Goal: Task Accomplishment & Management: Use online tool/utility

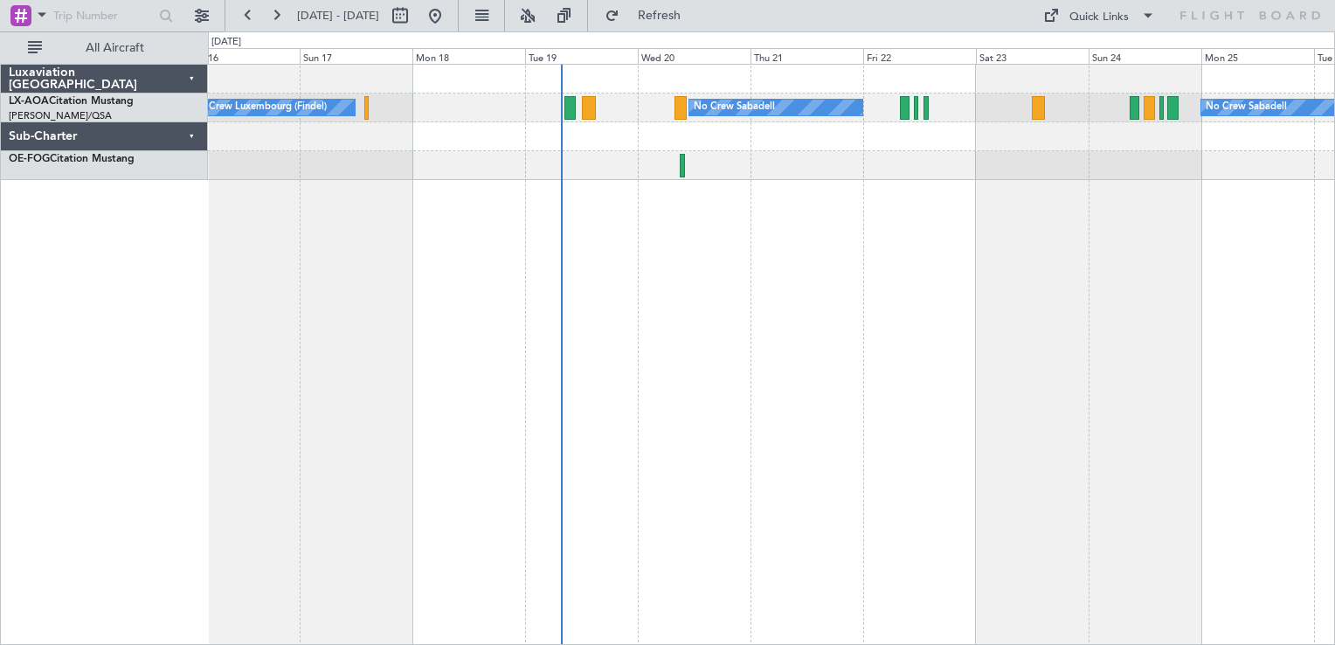
click at [747, 264] on div "No Crew Luxembourg (Findel) No Crew Sabadell No Crew Sabadell" at bounding box center [771, 354] width 1127 height 581
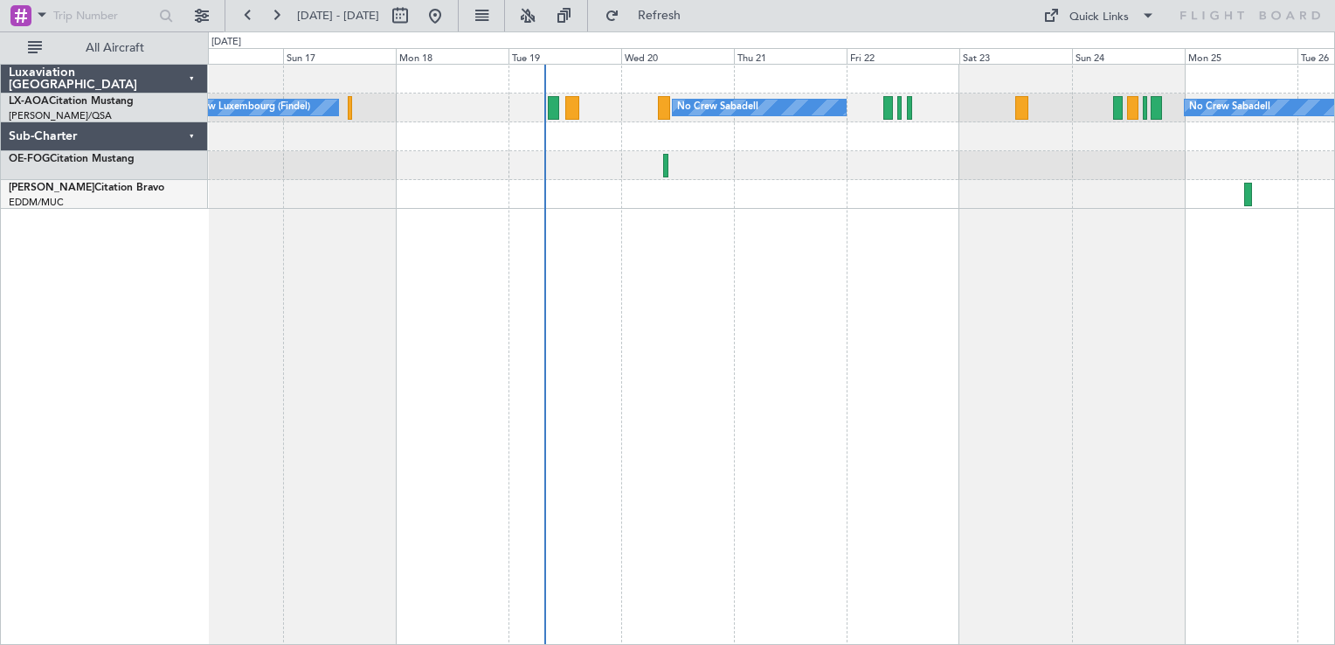
click at [557, 181] on div at bounding box center [771, 194] width 1126 height 29
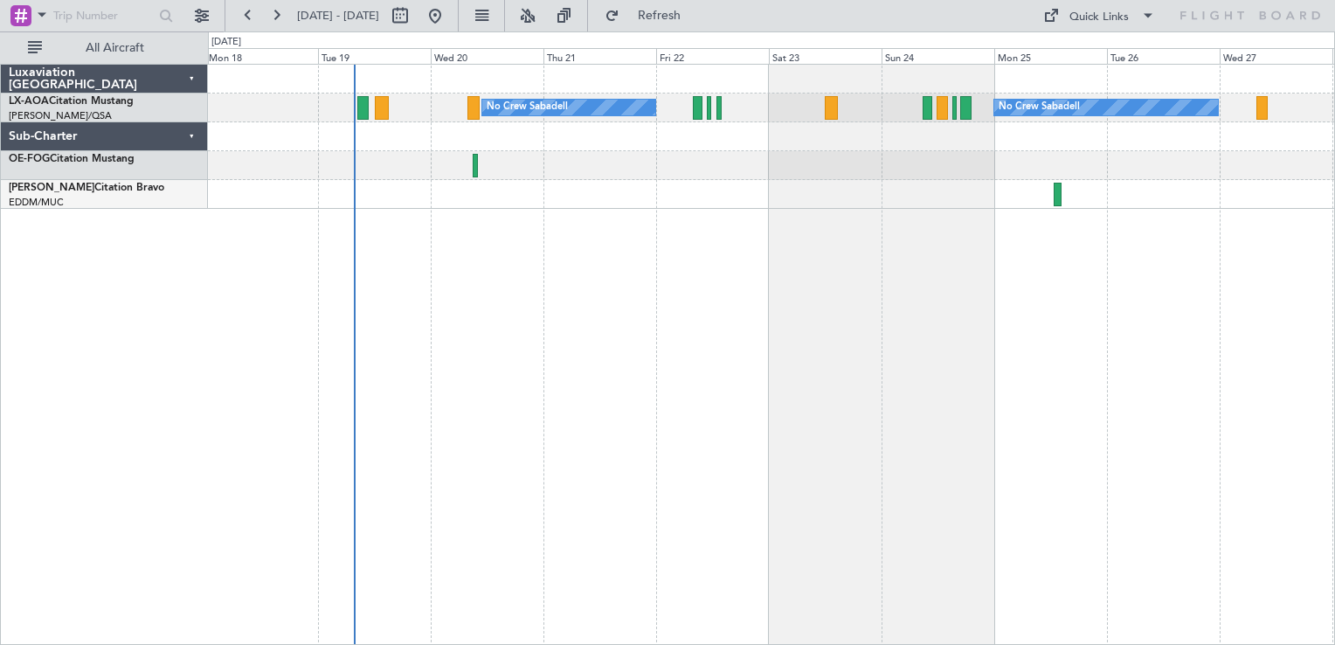
click at [888, 356] on div "No Crew Sabadell No Crew Sabadell No Crew Luxembourg (Findel)" at bounding box center [771, 354] width 1127 height 581
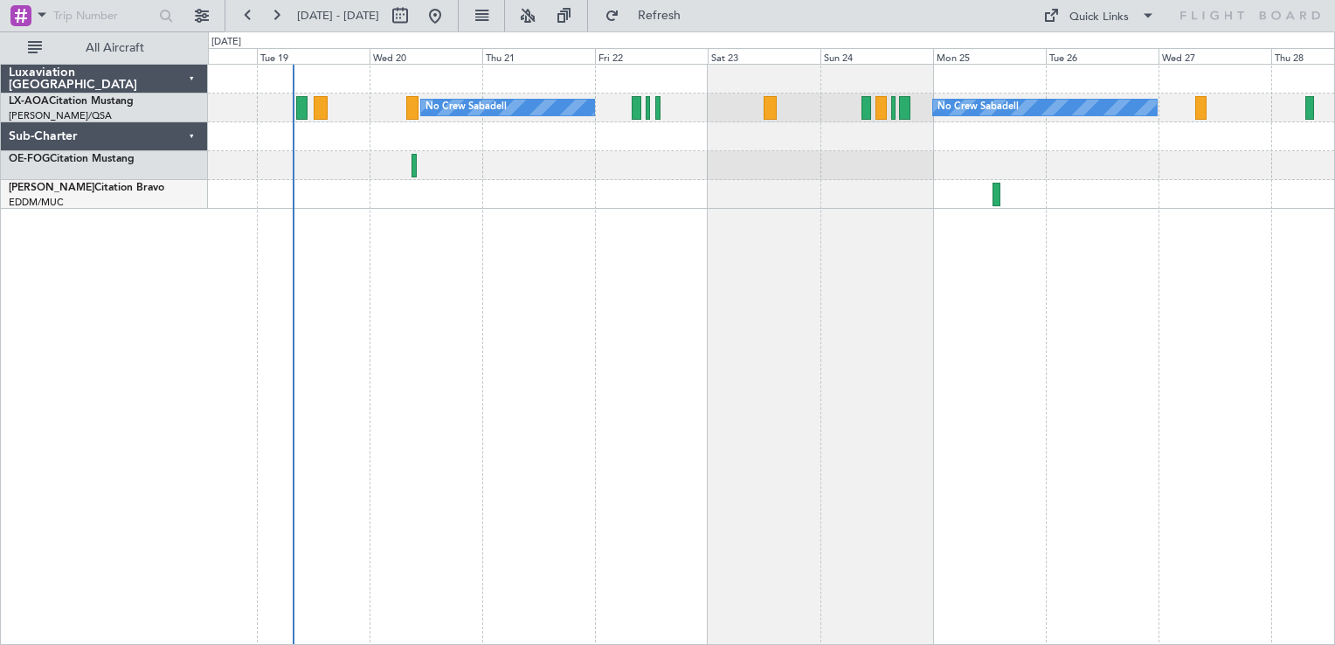
click at [744, 238] on div "No Crew Sabadell No Crew Sabadell No Crew Luxembourg (Findel)" at bounding box center [771, 354] width 1127 height 581
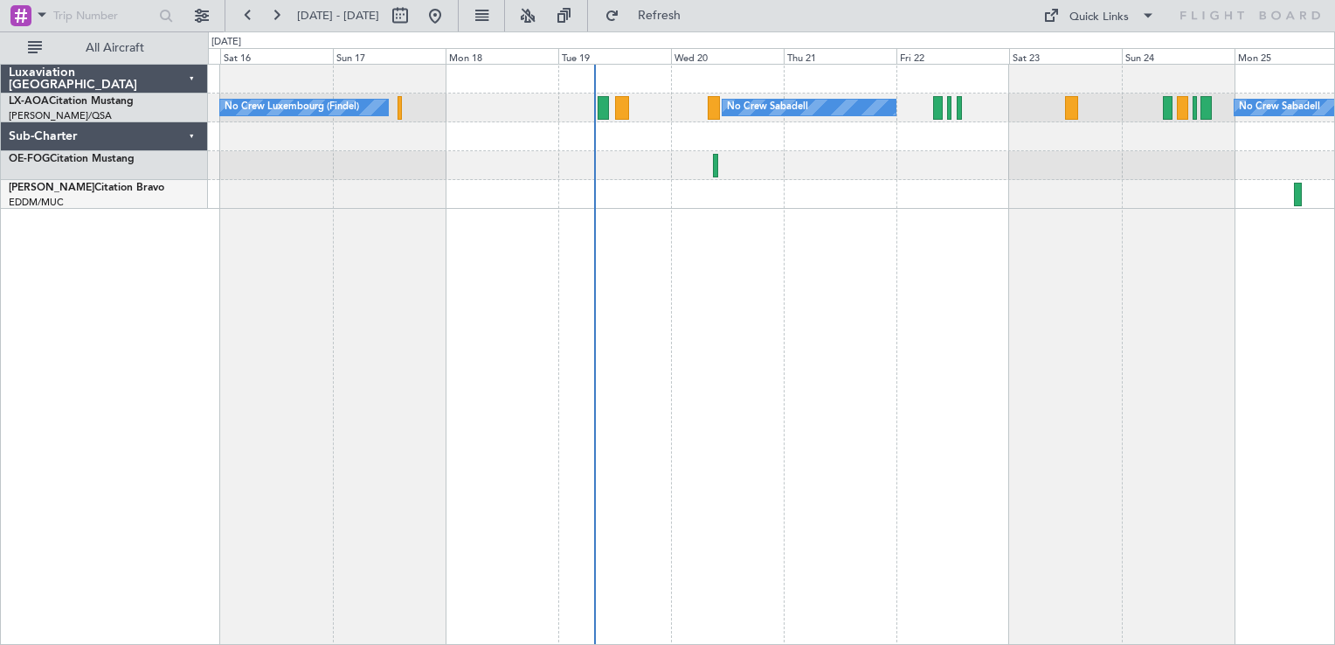
click at [1000, 290] on div "No Crew Sabadell No Crew Sabadell No Crew Luxembourg (Findel)" at bounding box center [771, 354] width 1127 height 581
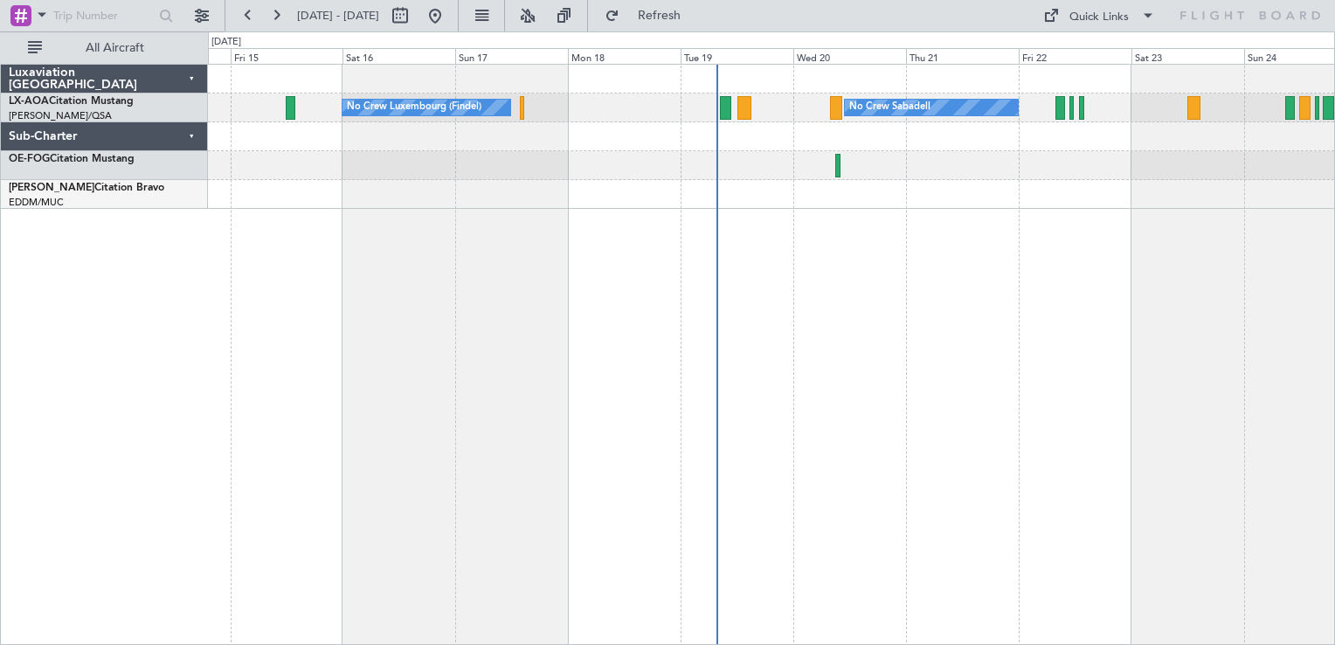
click at [856, 329] on div "No Crew Sabadell No Crew Luxembourg (Findel) No Crew Sabadell" at bounding box center [771, 354] width 1127 height 581
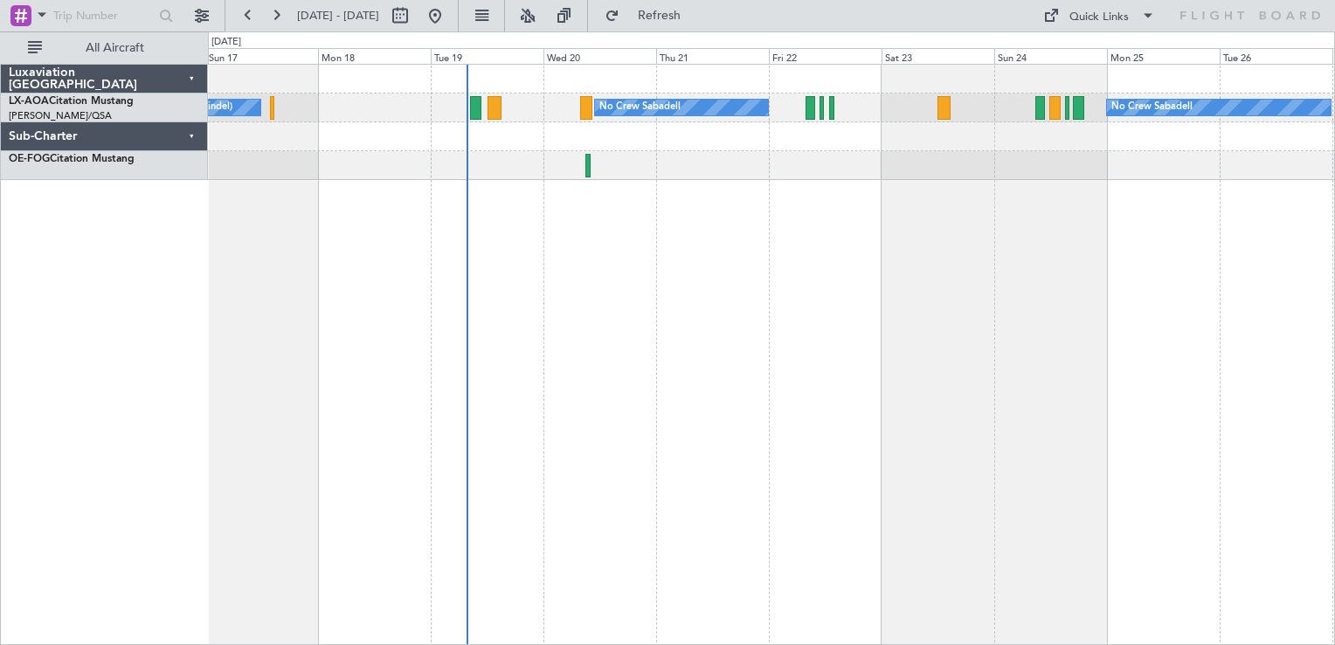
click at [577, 341] on div "No Crew Sabadell No Crew Luxembourg (Findel) No Crew Sabadell" at bounding box center [771, 354] width 1127 height 581
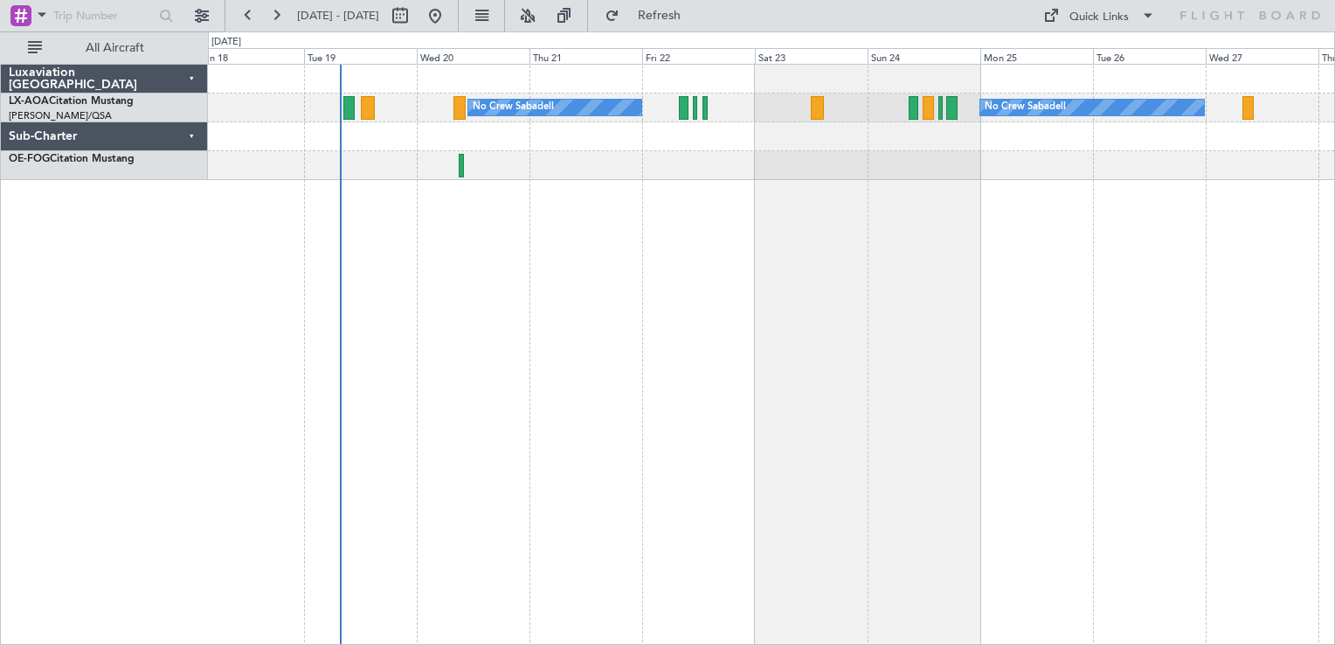
click at [943, 436] on div "No Crew Sabadell No Crew Sabadell No Crew Luxembourg (Findel)" at bounding box center [771, 354] width 1127 height 581
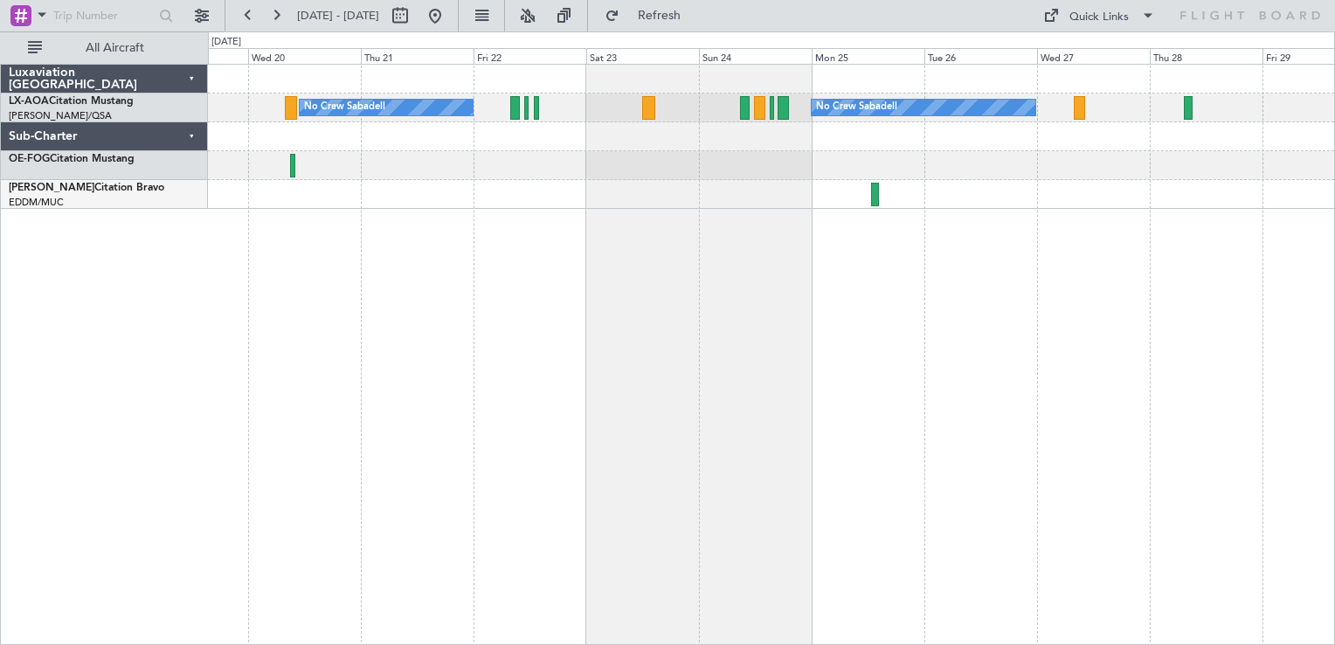
click at [823, 341] on div "No Crew Sabadell No Crew Sabadell No Crew Luxembourg (Findel)" at bounding box center [771, 354] width 1127 height 581
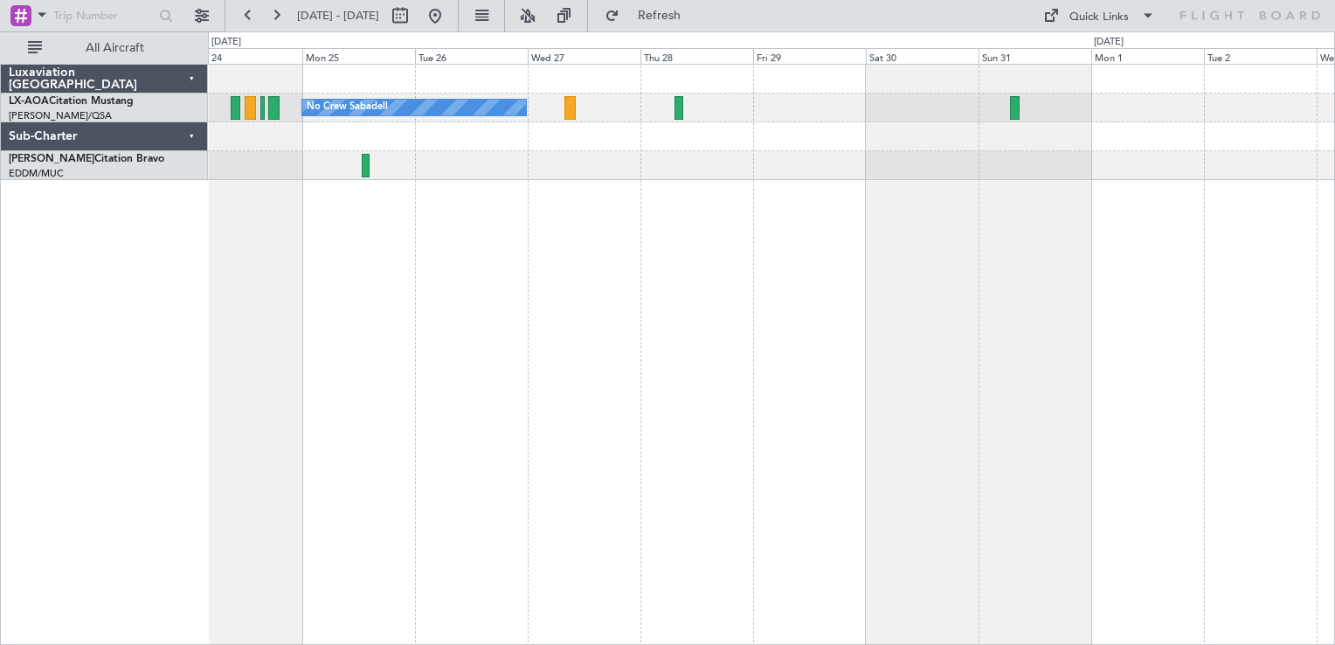
click at [832, 239] on div "No Crew Sabadell No Crew Sabadell" at bounding box center [771, 354] width 1127 height 581
click at [997, 370] on div "No Crew Sabadell No Crew Sabadell" at bounding box center [771, 354] width 1127 height 581
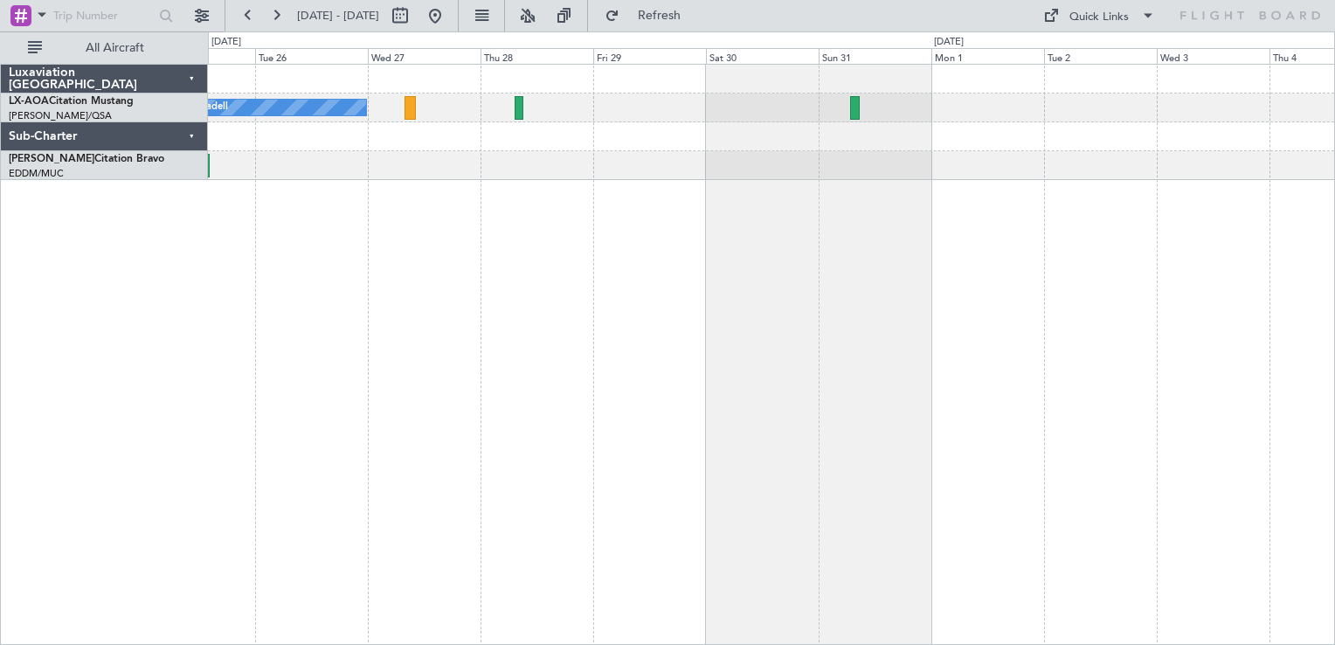
click at [819, 359] on div "No Crew Sabadell No Crew" at bounding box center [771, 354] width 1127 height 581
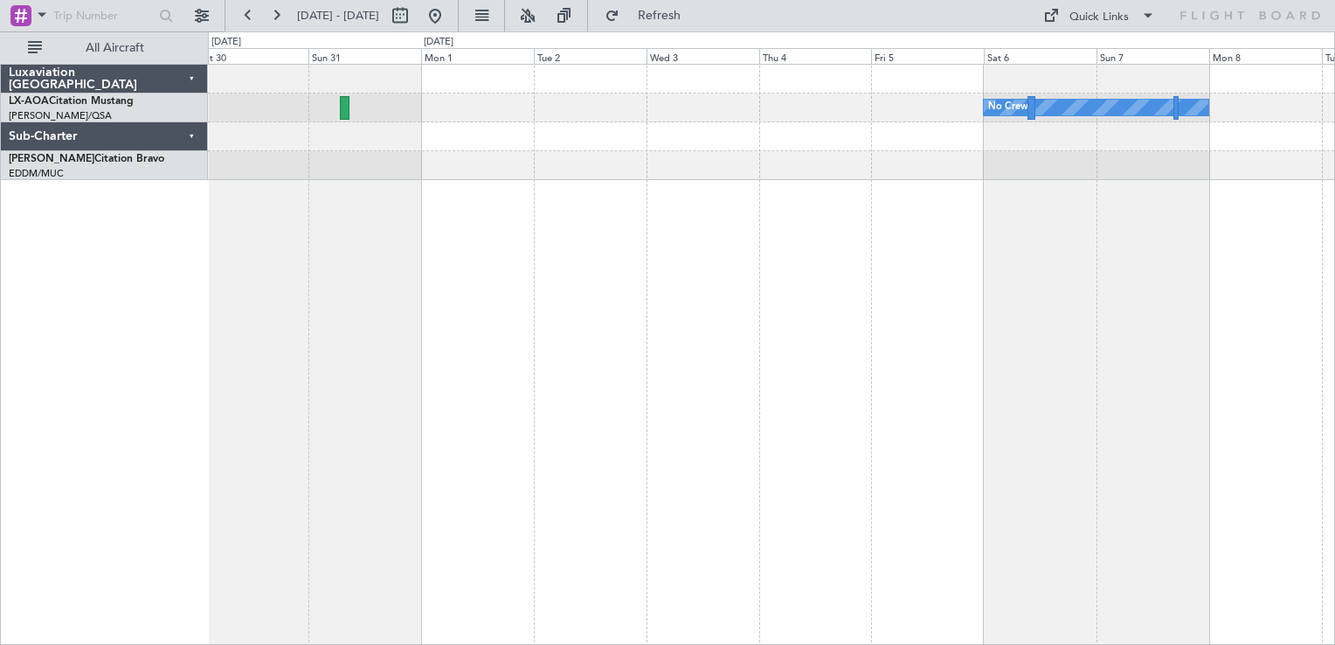
click at [812, 295] on div "No Crew" at bounding box center [771, 354] width 1127 height 581
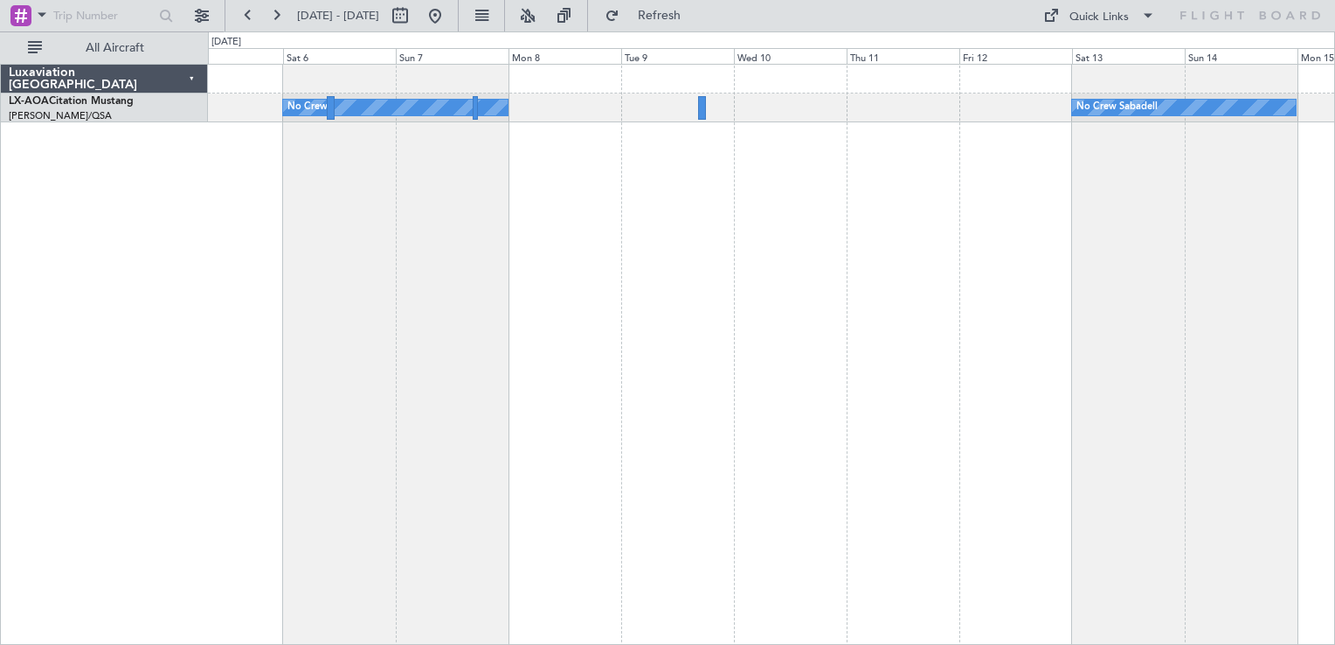
click at [528, 284] on div "No Crew No Crew Sabadell" at bounding box center [771, 354] width 1127 height 581
click at [1031, 356] on div "No Crew No Crew Sabadell" at bounding box center [771, 354] width 1127 height 581
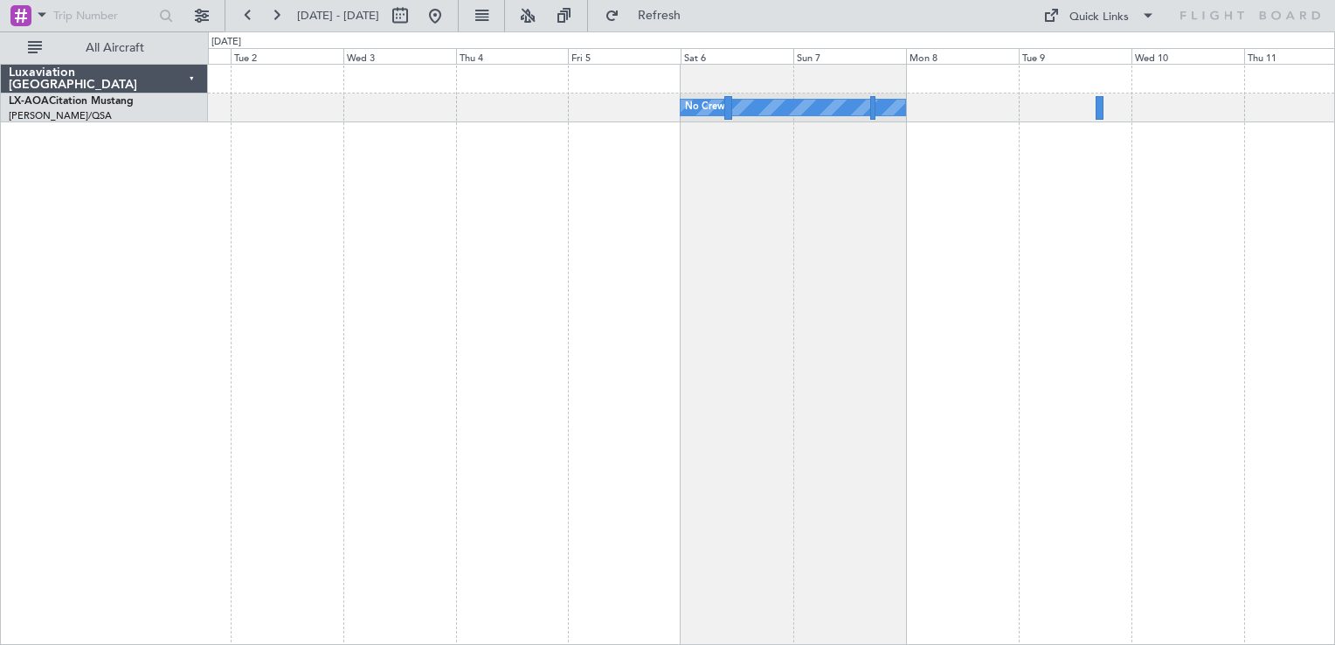
click at [895, 460] on div "No Crew No Crew Sabadell" at bounding box center [771, 354] width 1127 height 581
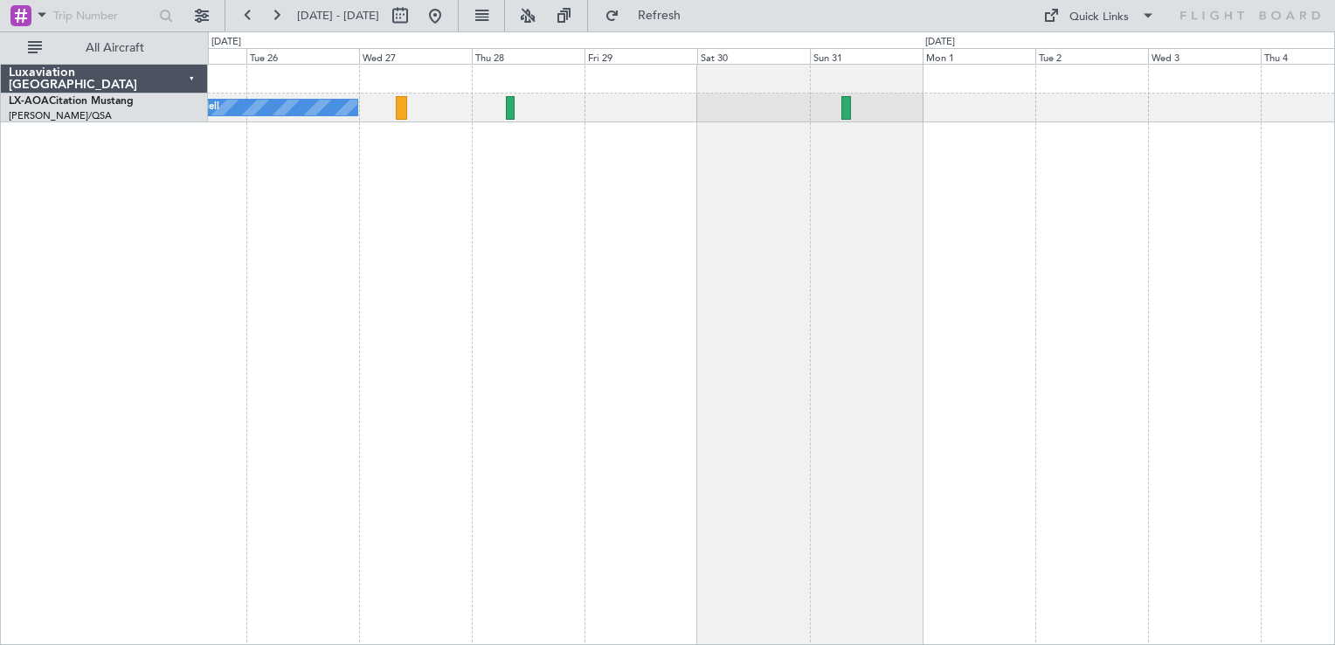
click at [813, 490] on div "No Crew Sabadell No Crew" at bounding box center [771, 354] width 1127 height 581
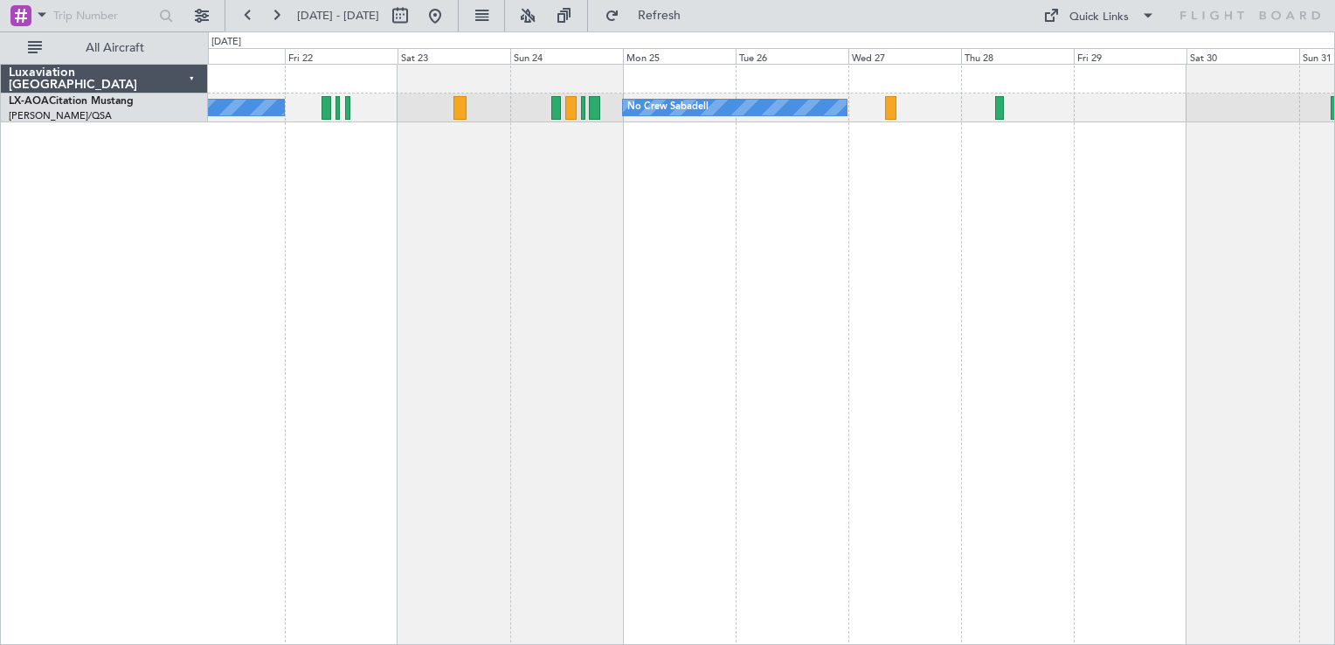
click at [1024, 390] on div "No Crew Sabadell No Crew Sabadell" at bounding box center [771, 354] width 1127 height 581
click at [655, 337] on div "No Crew Sabadell No Crew Sabadell" at bounding box center [771, 354] width 1127 height 581
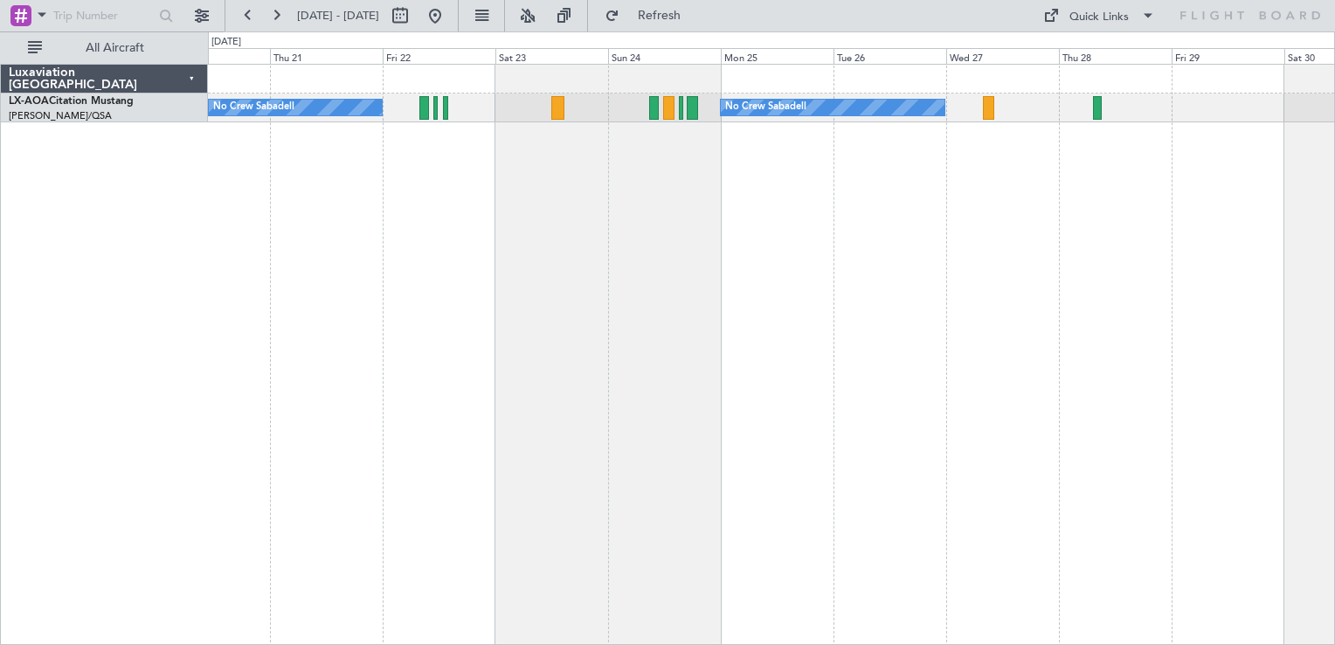
click at [580, 252] on div "No Crew Sabadell No Crew Sabadell" at bounding box center [771, 354] width 1127 height 581
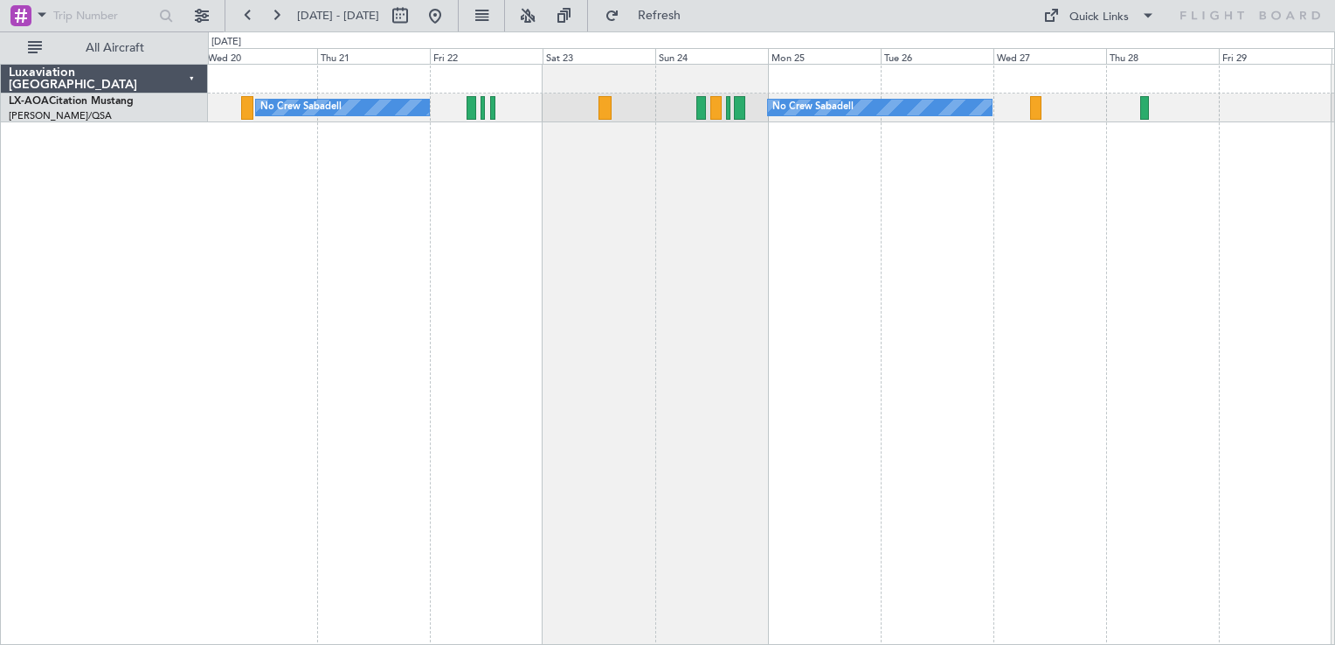
click at [923, 333] on div "No Crew Sabadell No Crew Sabadell" at bounding box center [771, 354] width 1127 height 581
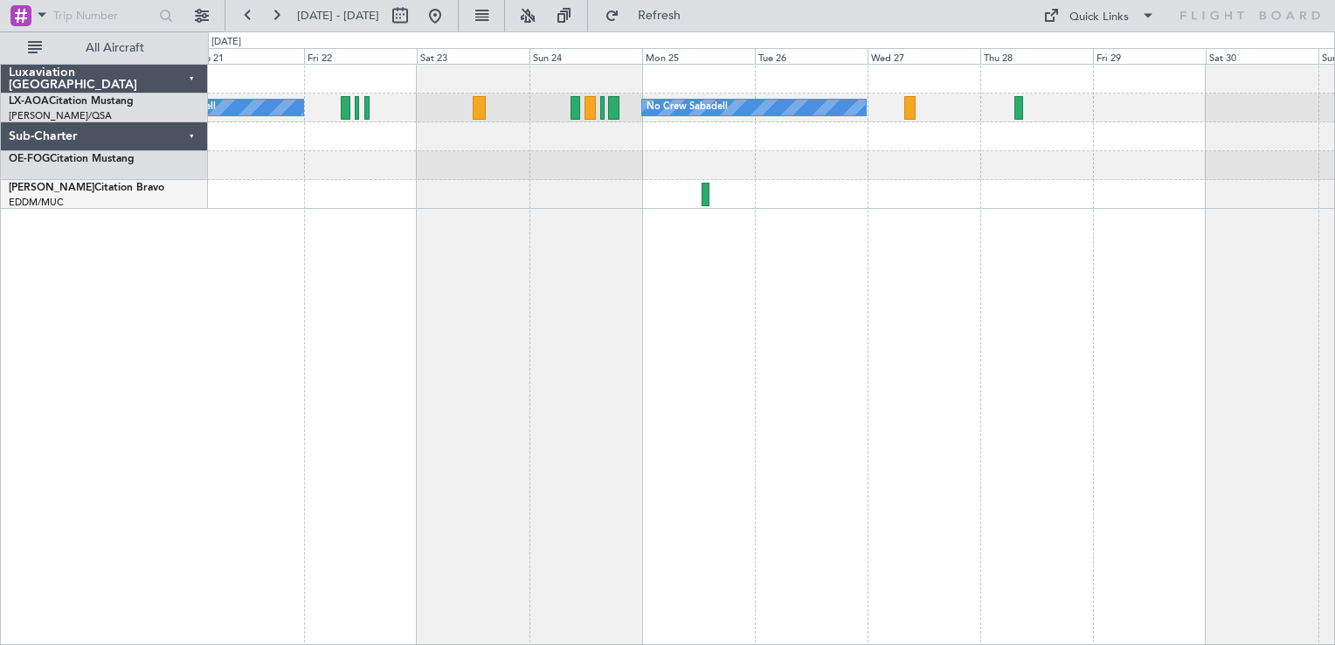
click at [231, 279] on div "No Crew Sabadell No Crew Sabadell" at bounding box center [771, 354] width 1127 height 581
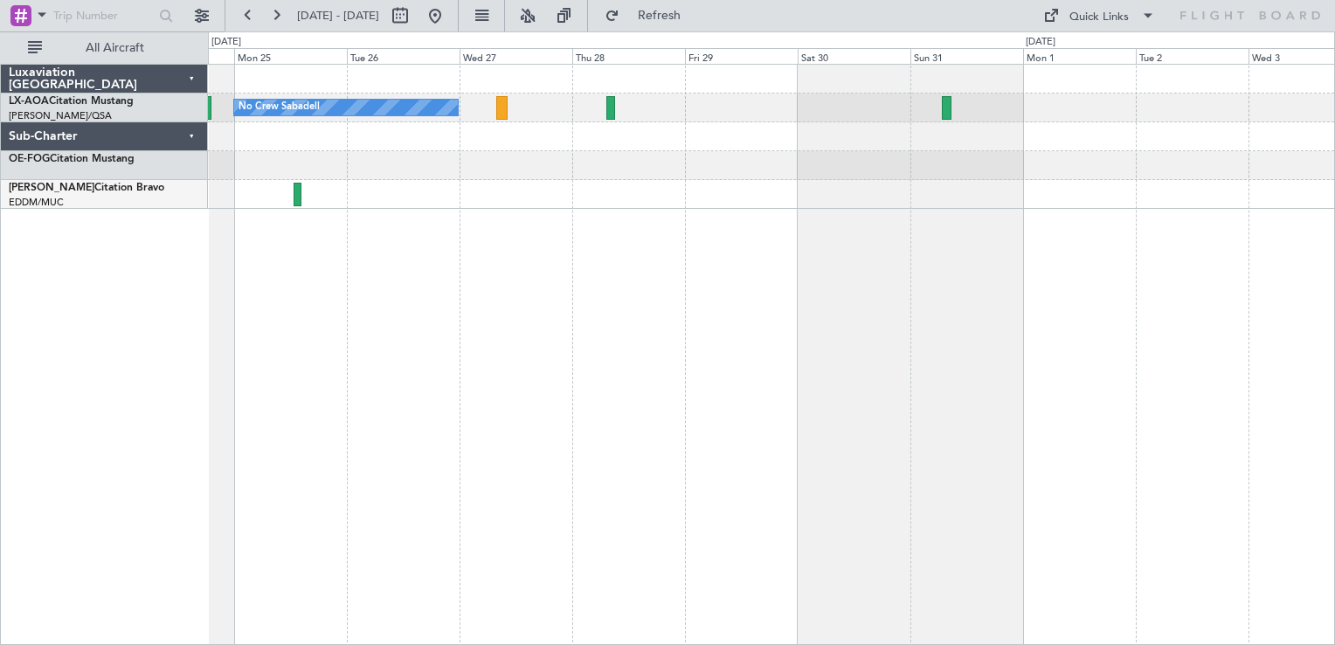
click at [395, 301] on div "No Crew Sabadell No Crew" at bounding box center [771, 354] width 1127 height 581
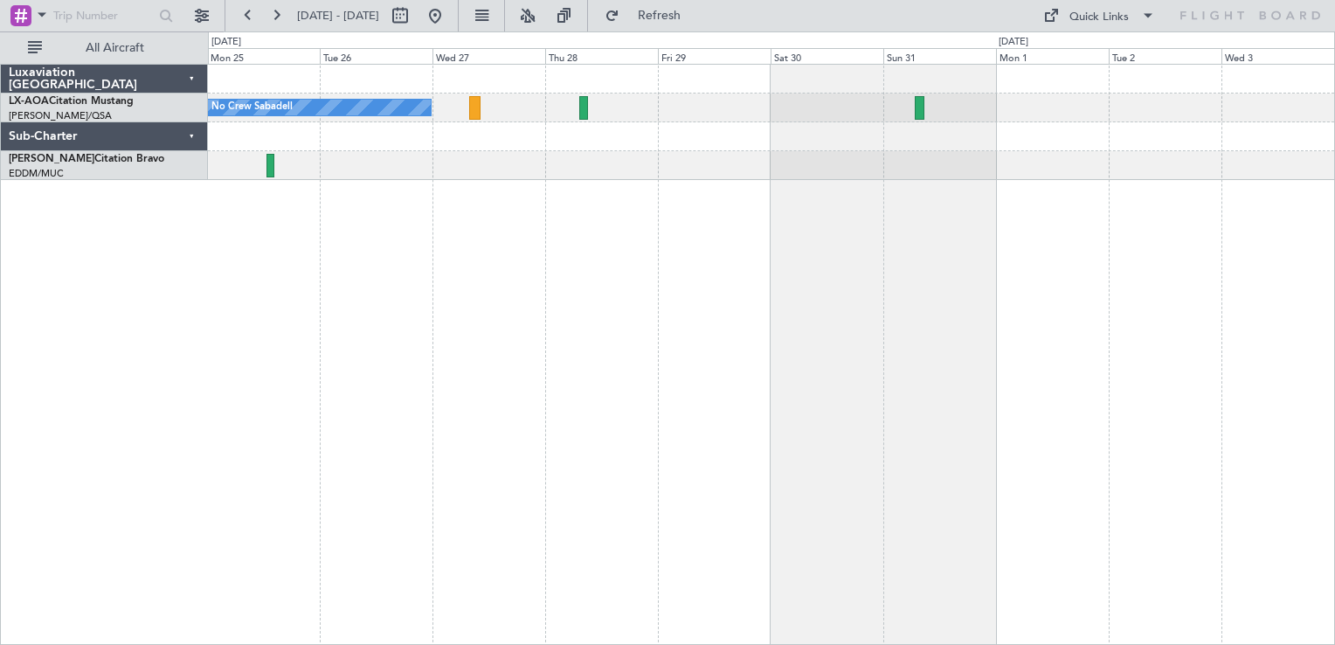
click at [780, 328] on div "No Crew Sabadell No Crew" at bounding box center [771, 354] width 1127 height 581
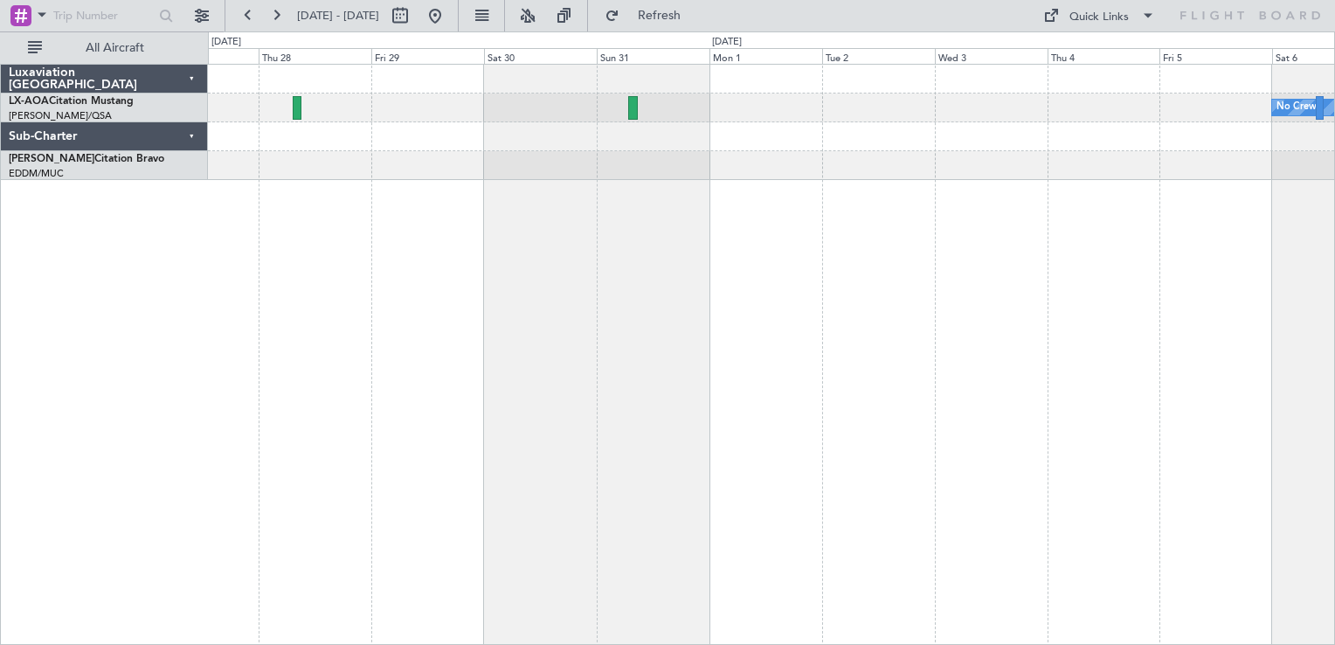
click at [770, 341] on div "No Crew No Crew Sabadell" at bounding box center [771, 354] width 1127 height 581
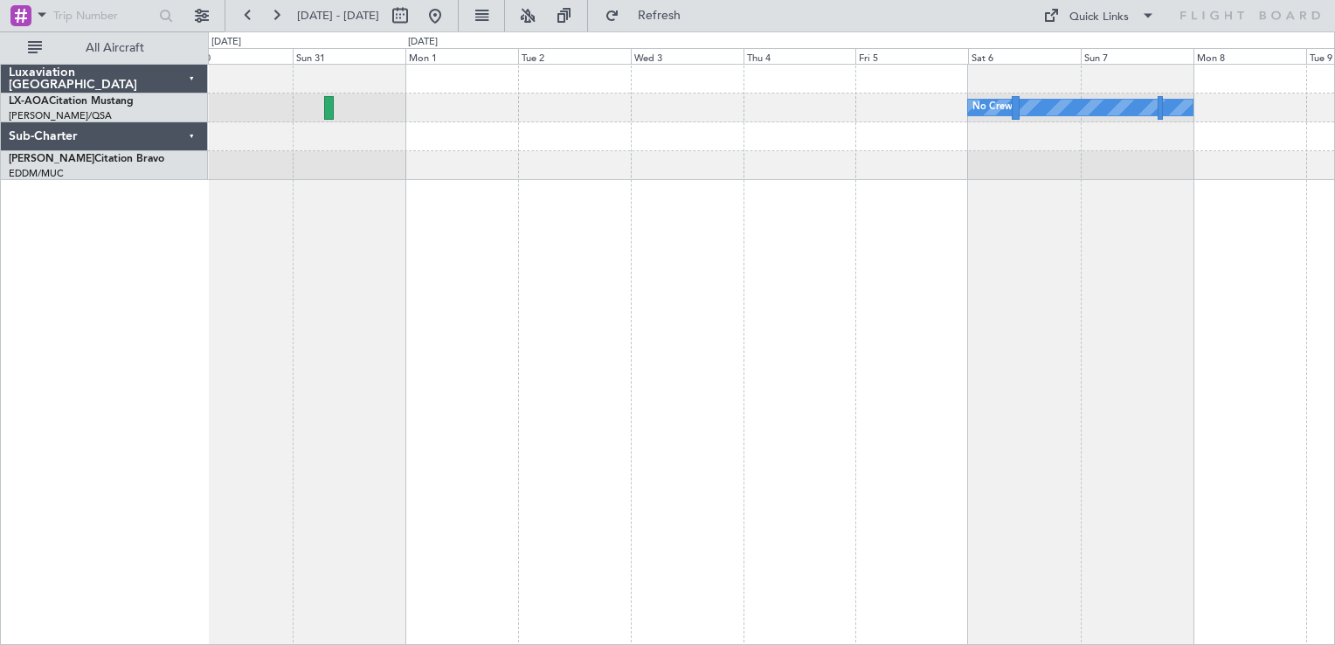
click at [802, 319] on div "No Crew" at bounding box center [771, 354] width 1127 height 581
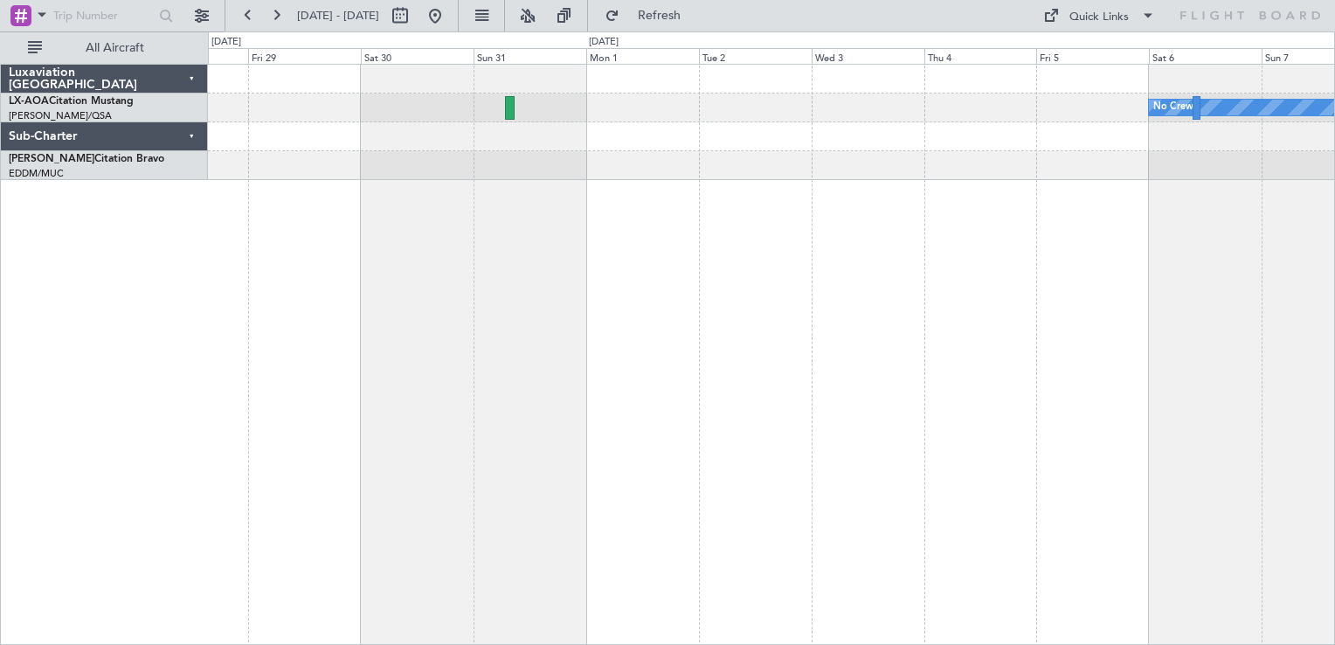
click at [870, 308] on div "No Crew No Crew Sabadell" at bounding box center [771, 354] width 1127 height 581
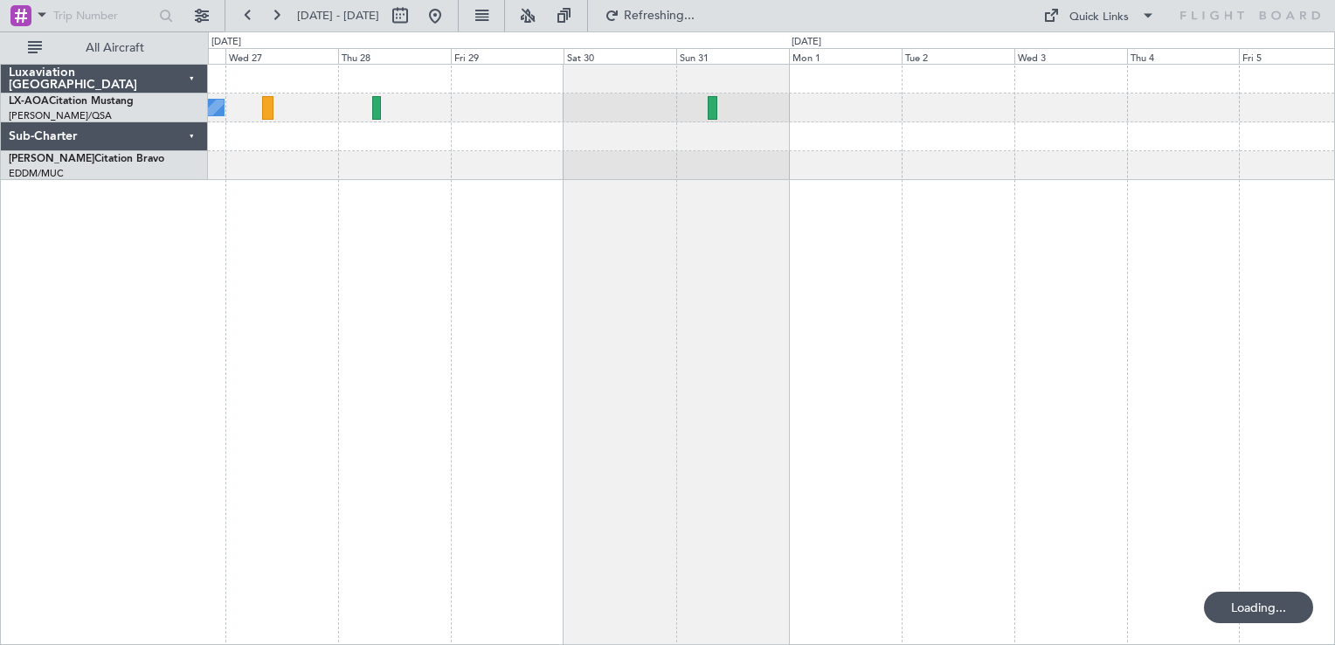
click at [722, 501] on div "No Crew Sabadell No Crew" at bounding box center [771, 354] width 1127 height 581
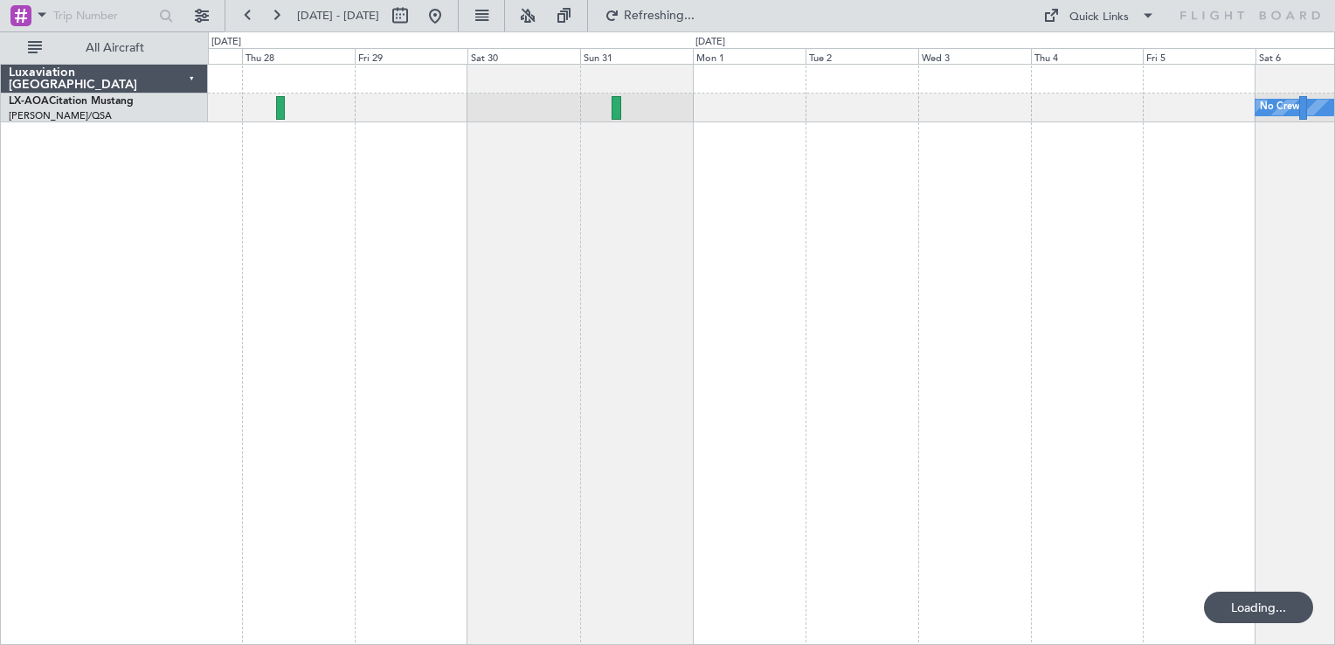
click at [647, 512] on div "No Crew No Crew Sabadell" at bounding box center [771, 354] width 1127 height 581
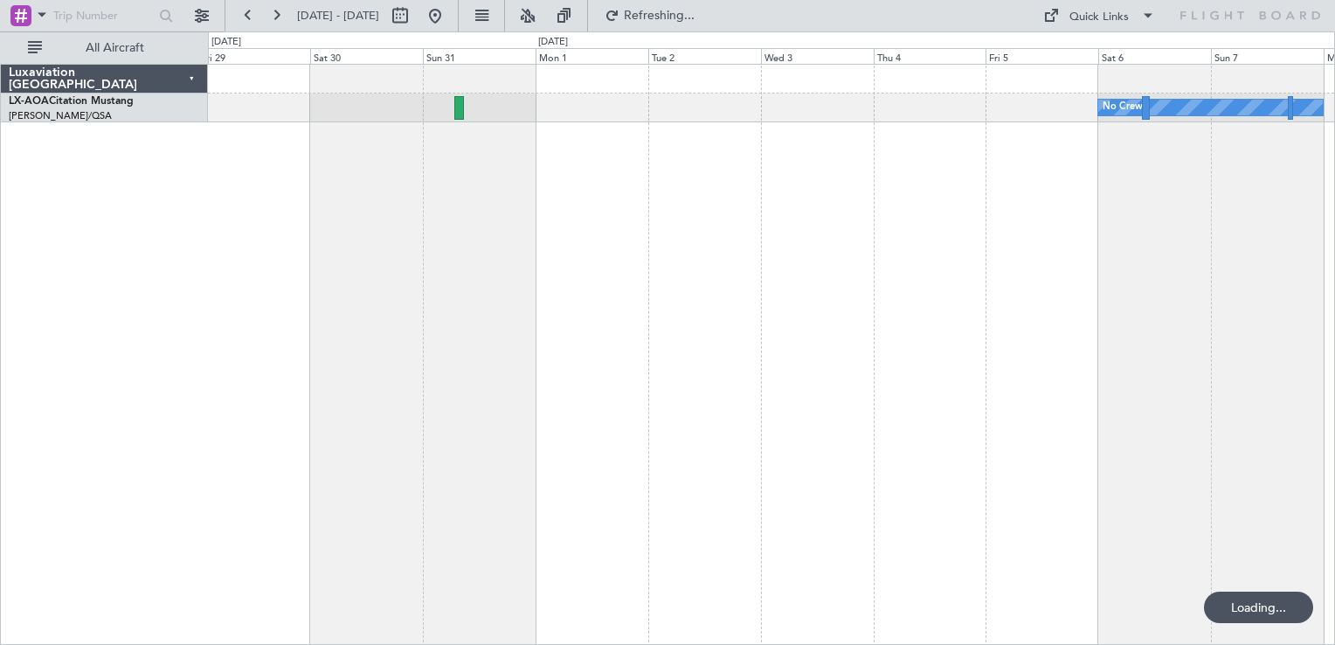
click at [538, 353] on div "No Crew No Crew Sabadell" at bounding box center [771, 354] width 1127 height 581
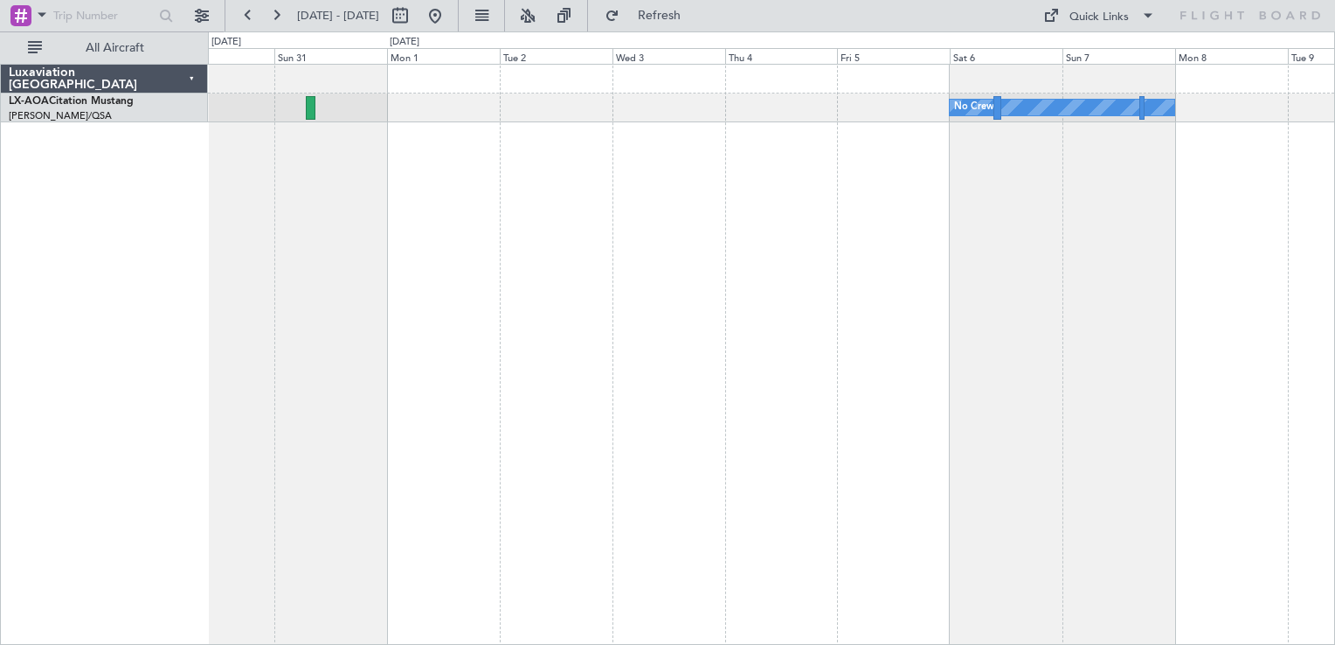
click at [314, 384] on div "No Crew" at bounding box center [771, 354] width 1127 height 581
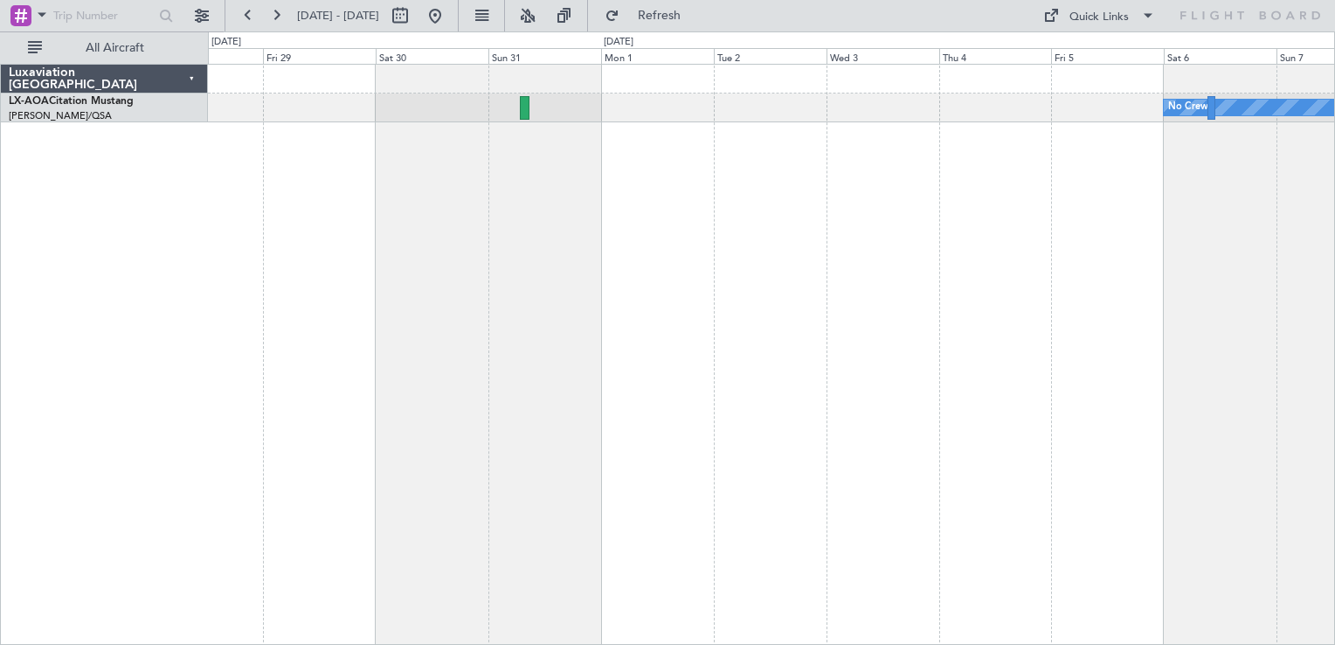
click at [1178, 399] on div "No Crew No Crew Sabadell" at bounding box center [771, 354] width 1127 height 581
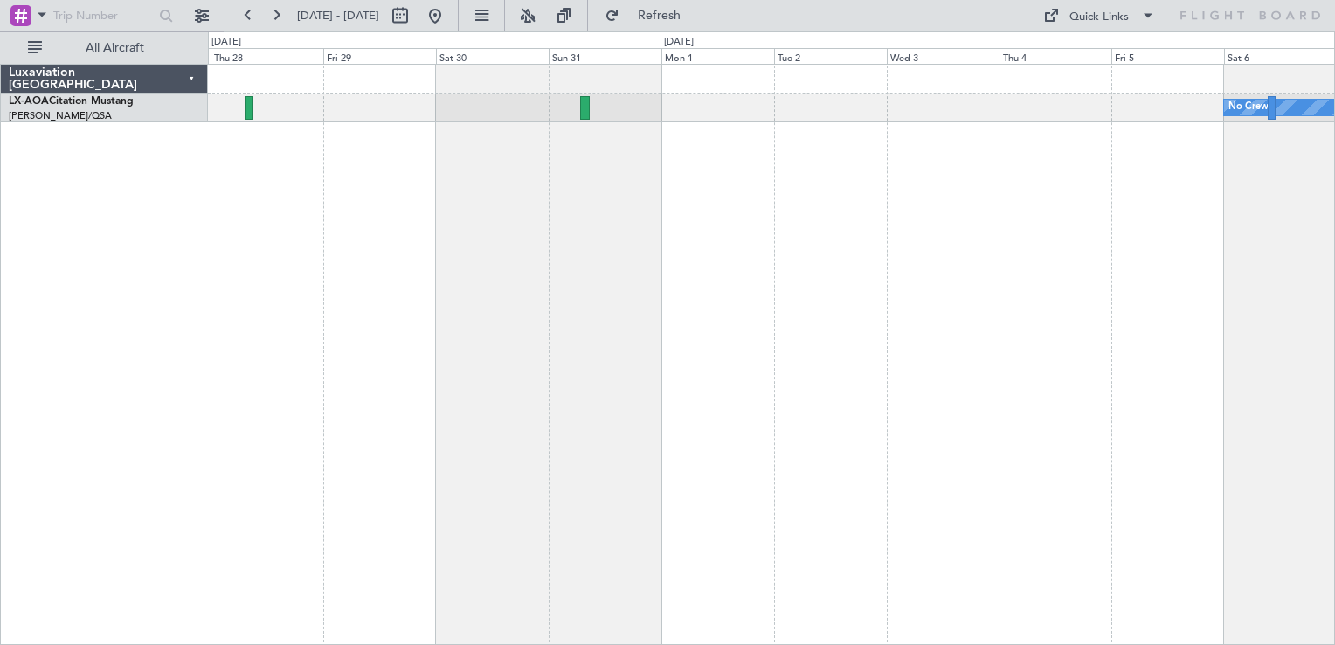
click at [1030, 453] on div "No Crew No Crew Sabadell" at bounding box center [771, 354] width 1127 height 581
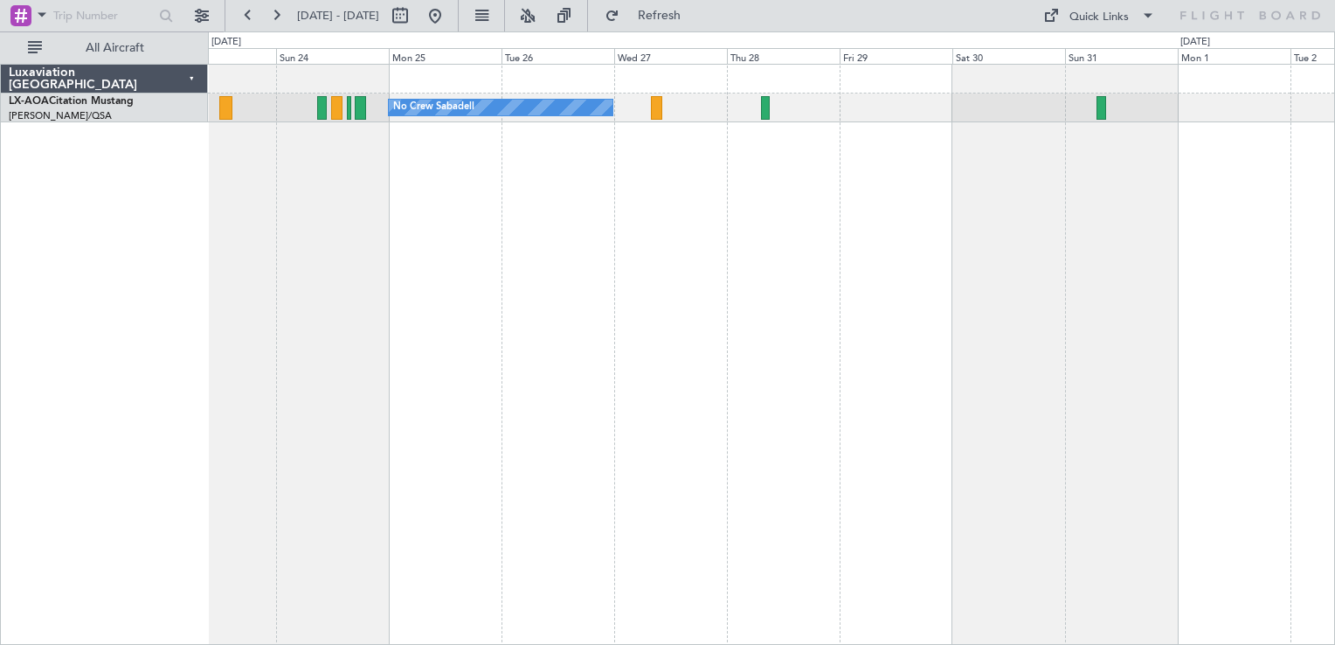
click at [915, 389] on div "No Crew Sabadell No Crew Sabadell" at bounding box center [771, 354] width 1127 height 581
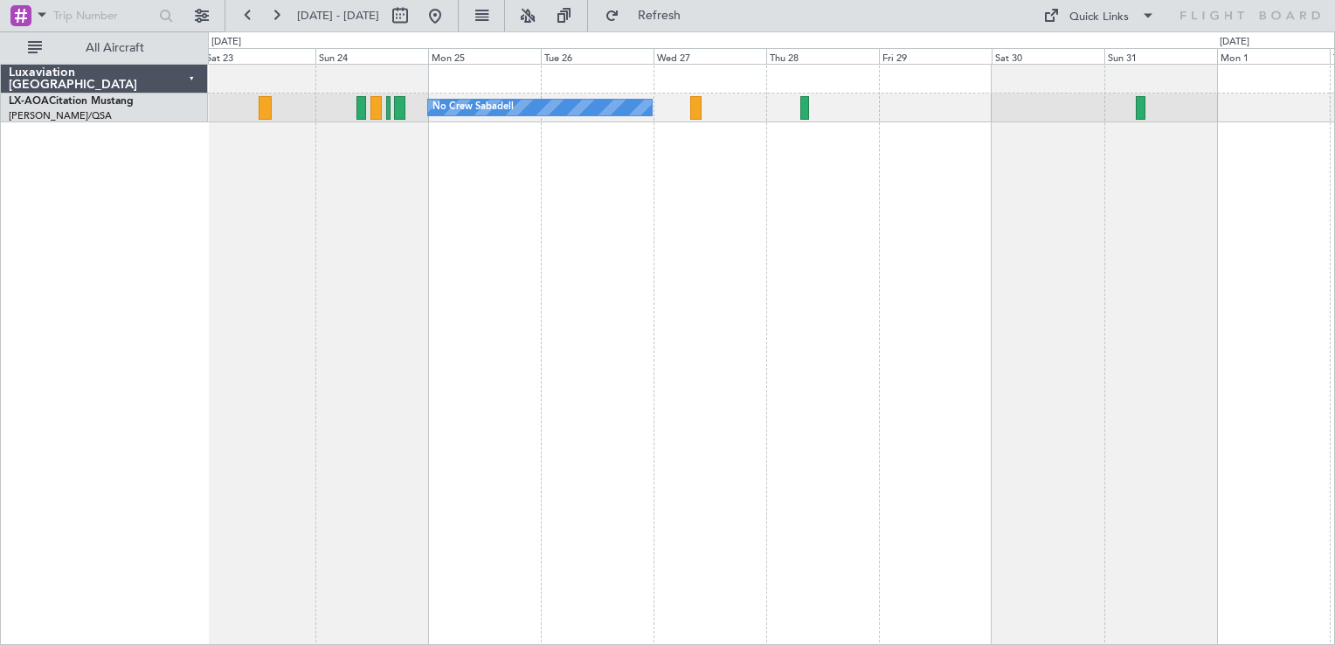
click at [660, 316] on div "No Crew Sabadell No Crew Sabadell" at bounding box center [771, 354] width 1127 height 581
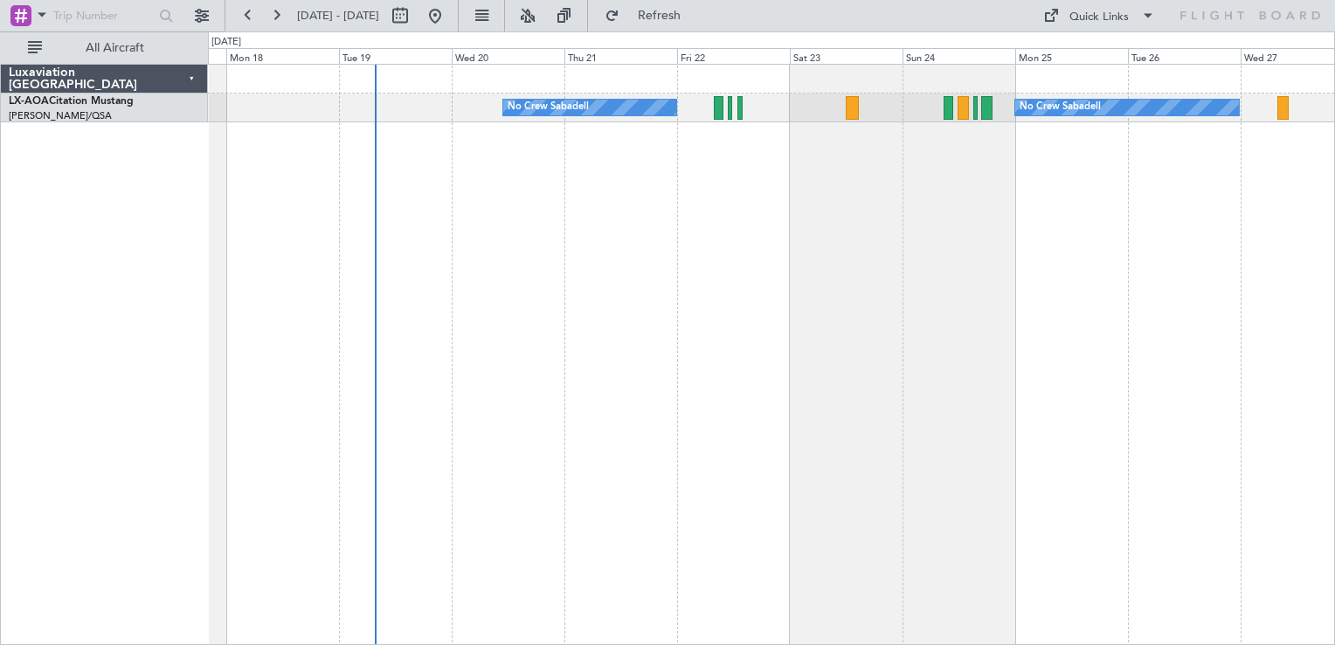
click at [959, 441] on div "No Crew Sabadell No Crew Sabadell No Crew Luxembourg (Findel)" at bounding box center [771, 354] width 1127 height 581
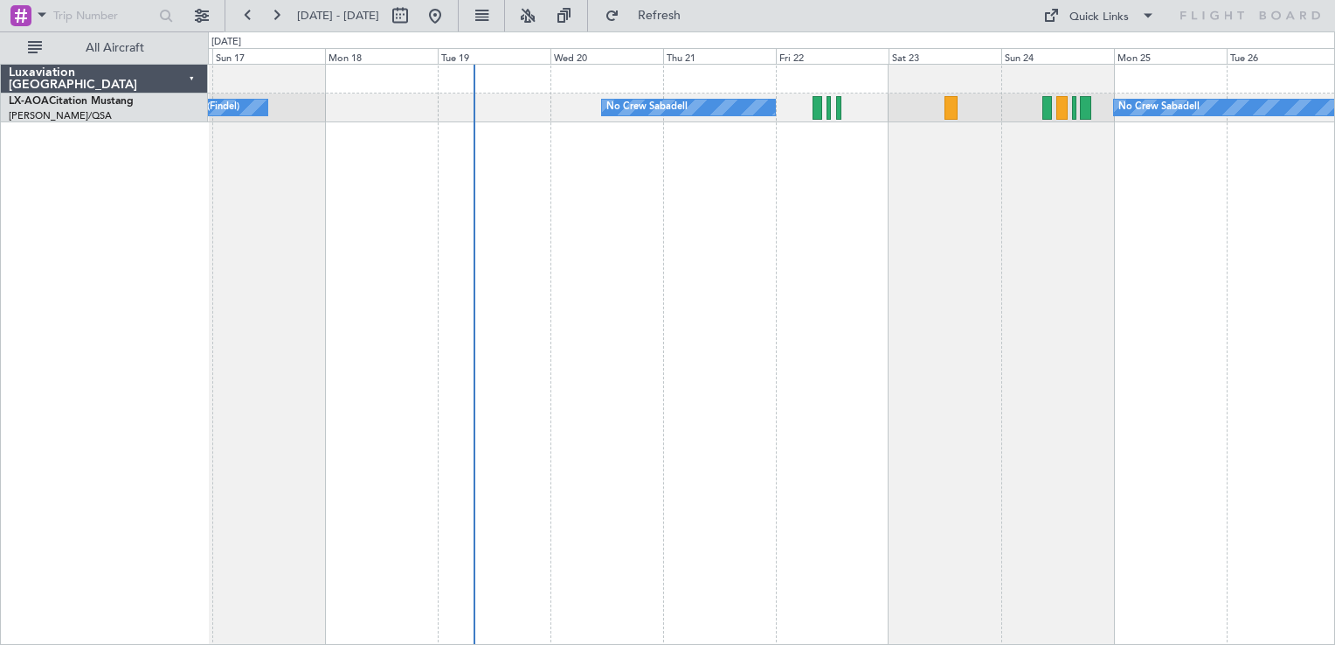
click at [794, 404] on div "No Crew Sabadell No Crew Sabadell No Crew Luxembourg (Findel)" at bounding box center [771, 354] width 1127 height 581
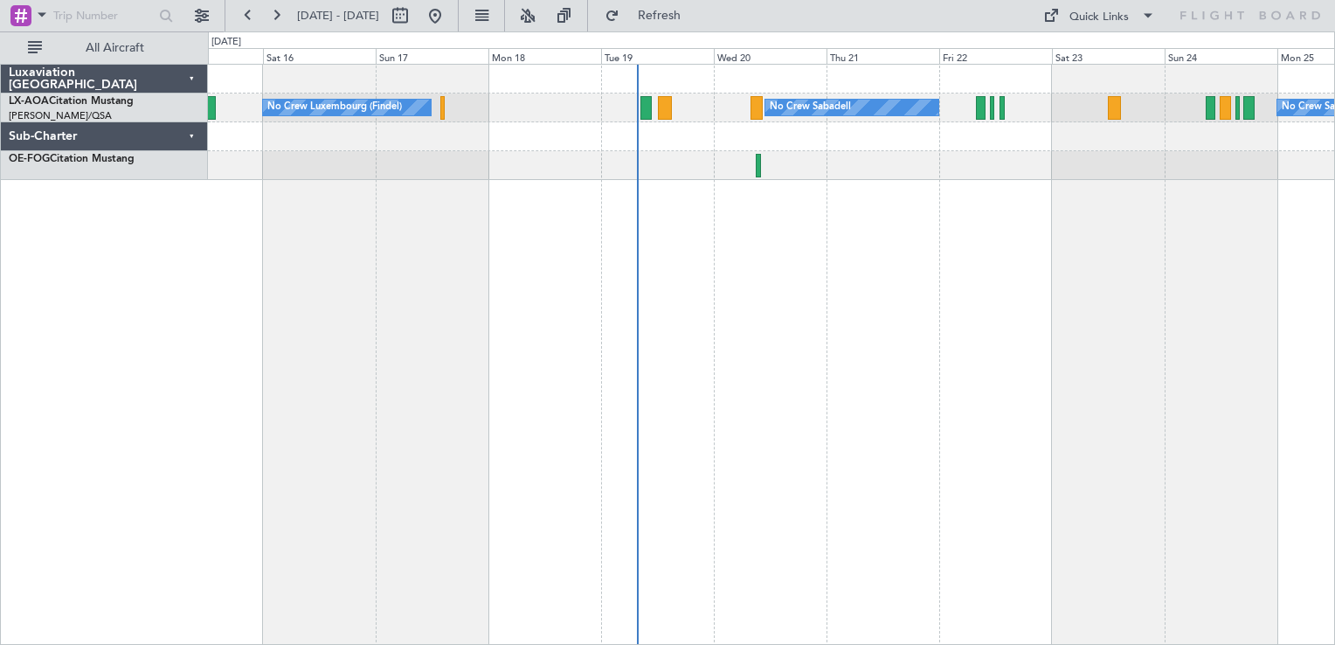
click at [617, 224] on div "No Crew Luxembourg (Findel) No Crew Sabadell No Crew Sabadell" at bounding box center [771, 354] width 1127 height 581
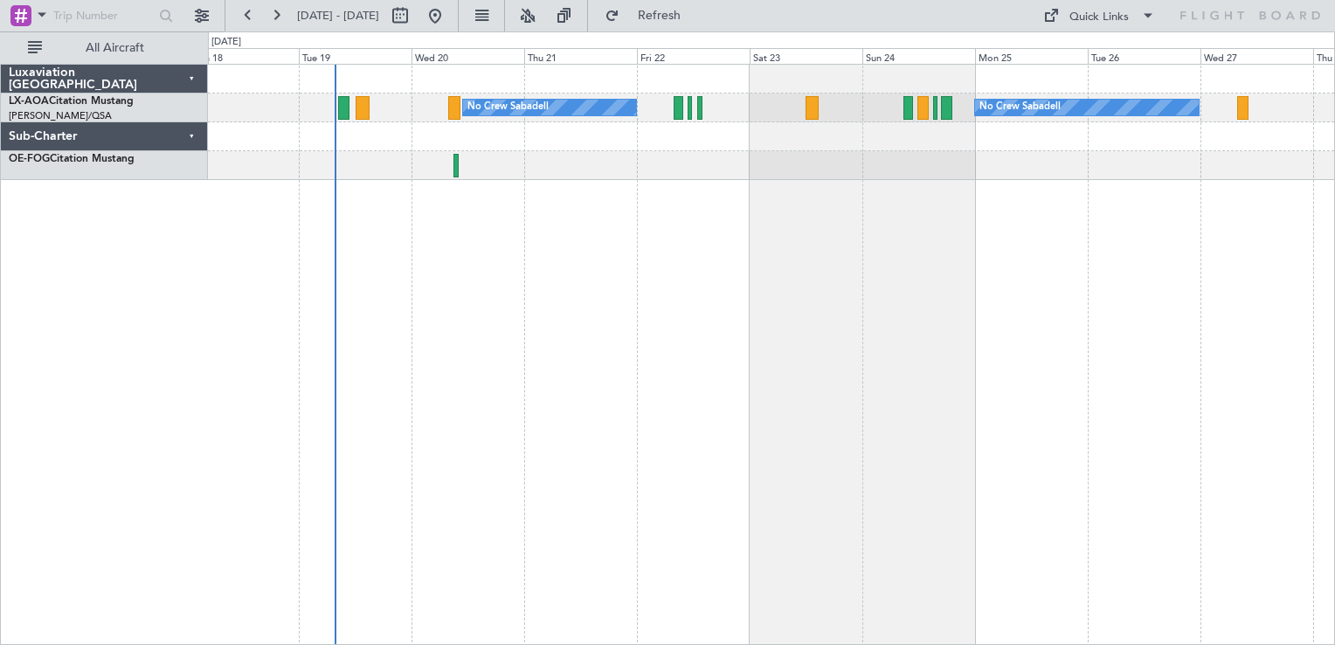
click at [617, 342] on div "No Crew Sabadell No Crew Sabadell No Crew Luxembourg (Findel)" at bounding box center [771, 354] width 1127 height 581
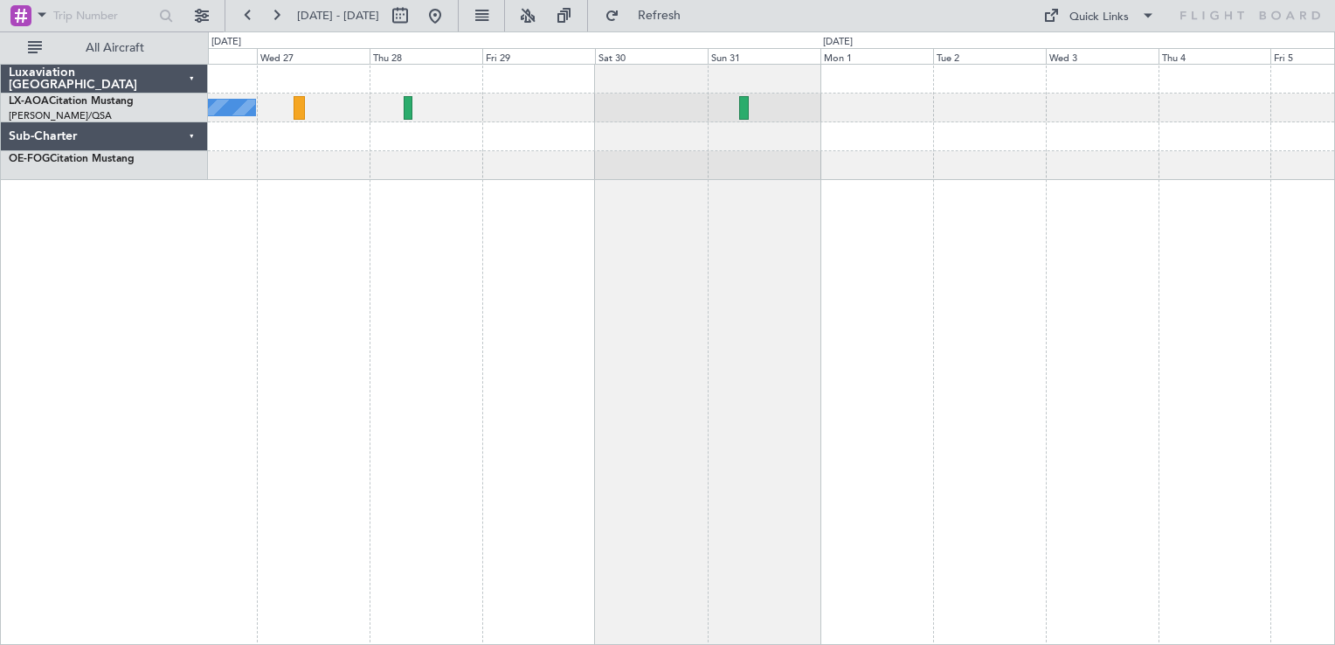
click at [528, 337] on div "No Crew Sabadell No Crew" at bounding box center [771, 354] width 1127 height 581
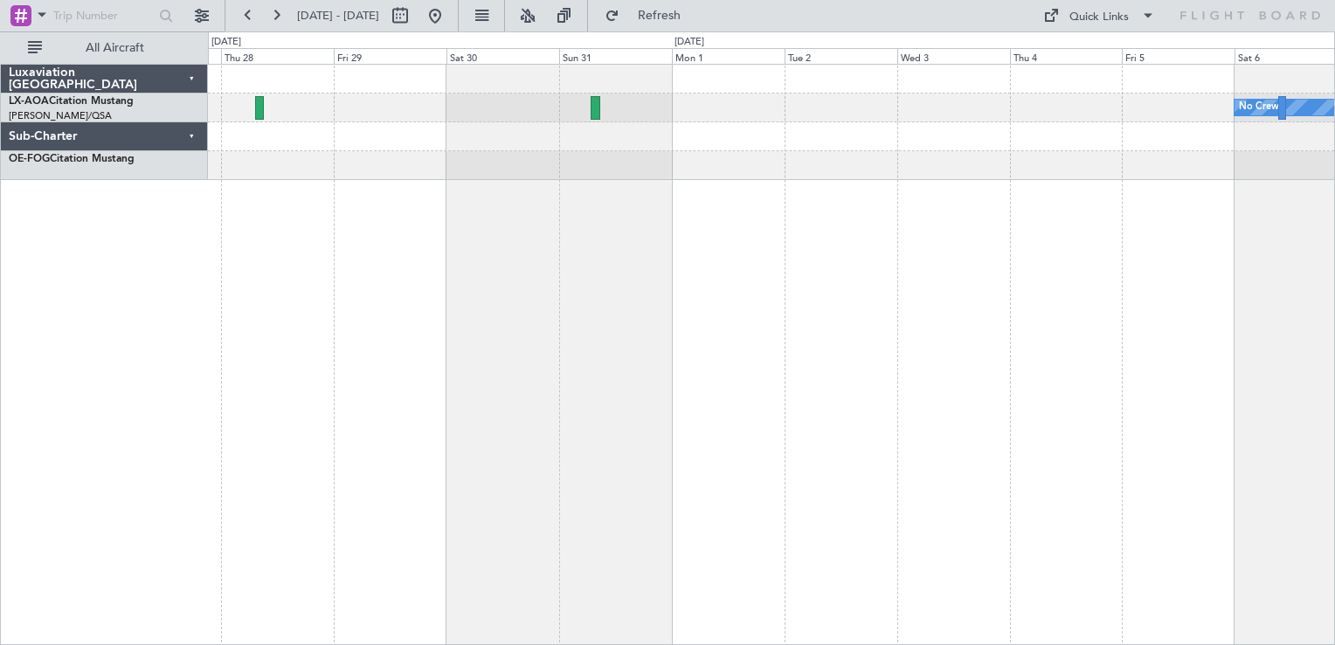
click at [496, 253] on div "No Crew No Crew Sabadell" at bounding box center [771, 354] width 1127 height 581
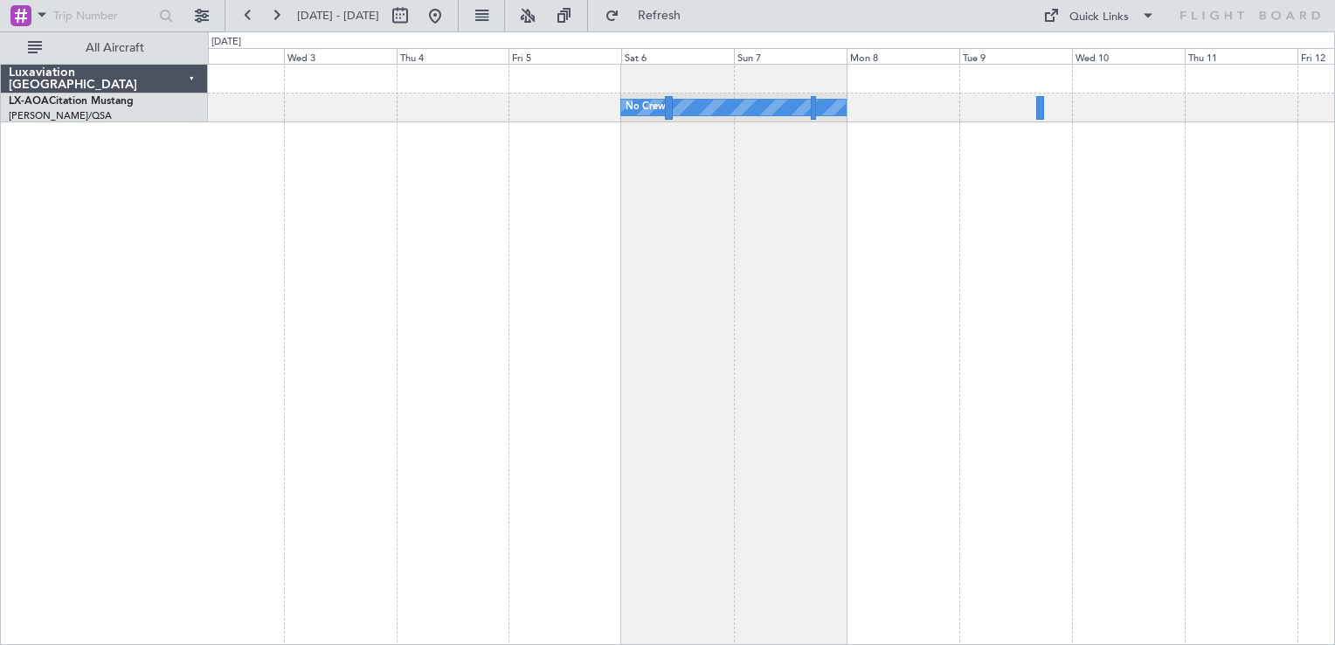
click at [736, 183] on div "No Crew No Crew Sabadell" at bounding box center [771, 354] width 1127 height 581
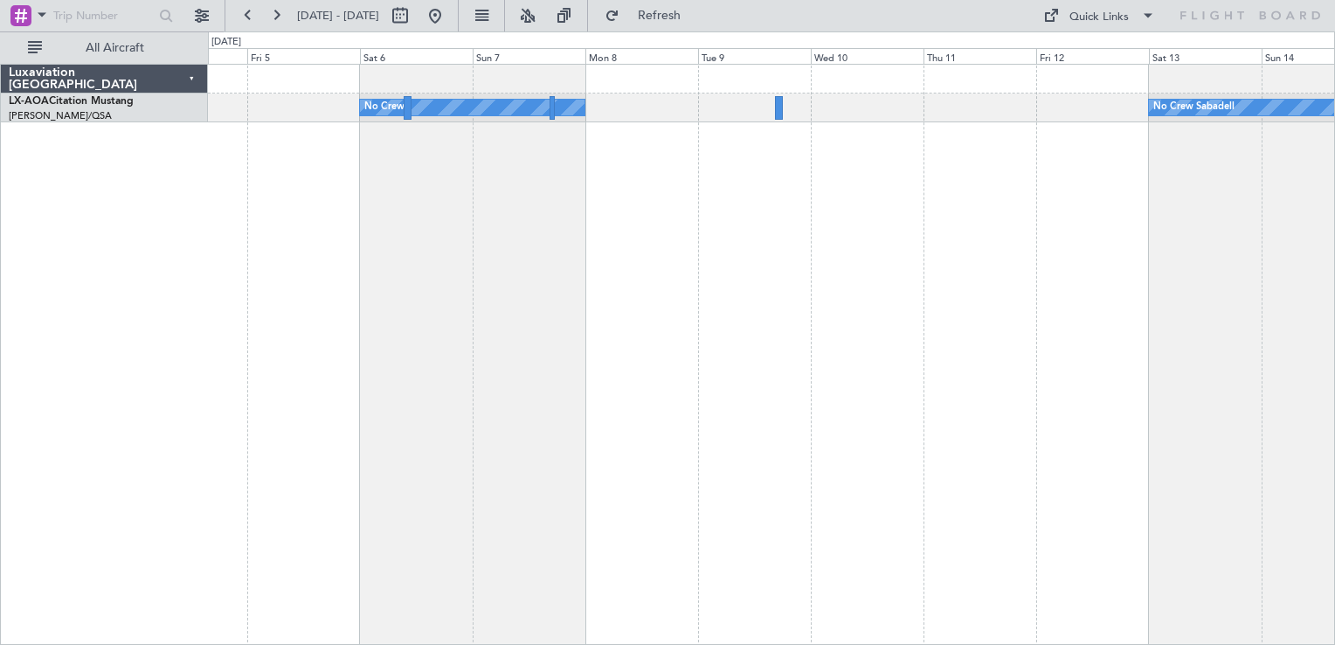
click at [637, 190] on div "No Crew No Crew Sabadell" at bounding box center [771, 354] width 1127 height 581
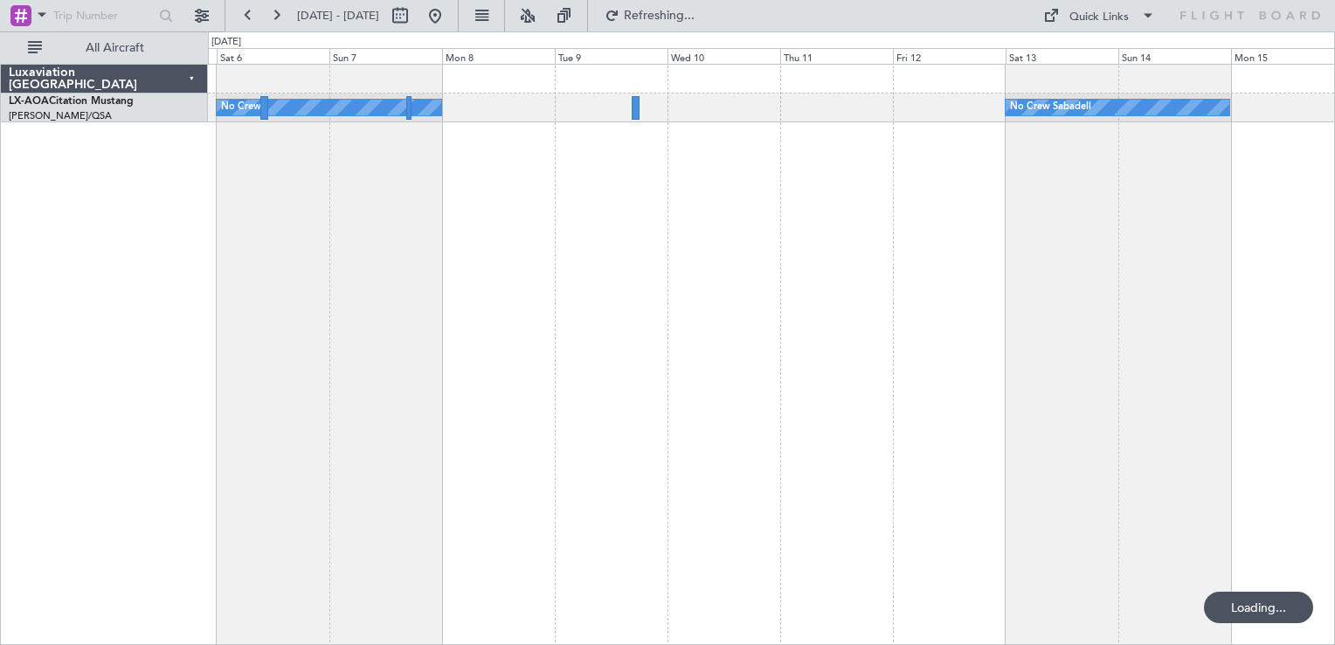
click at [927, 390] on div "No Crew No Crew Sabadell" at bounding box center [771, 354] width 1127 height 581
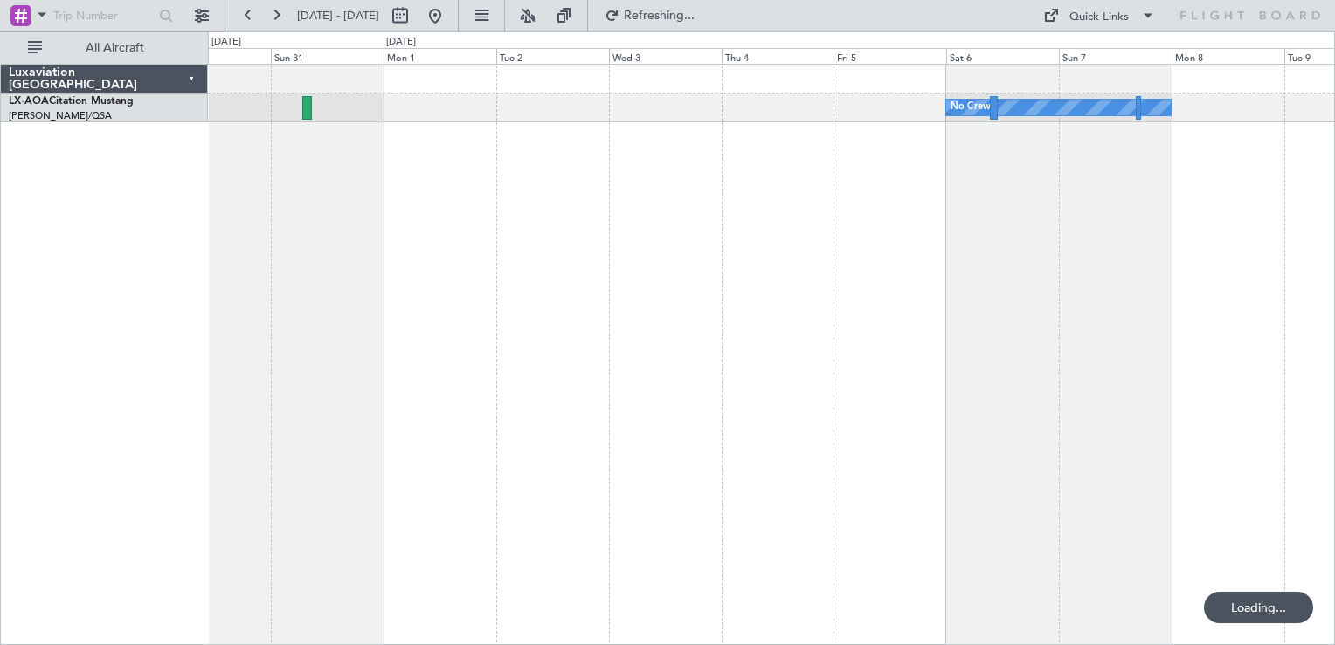
click at [826, 342] on div "No Crew" at bounding box center [771, 354] width 1127 height 581
click at [821, 358] on div "No Crew" at bounding box center [771, 354] width 1127 height 581
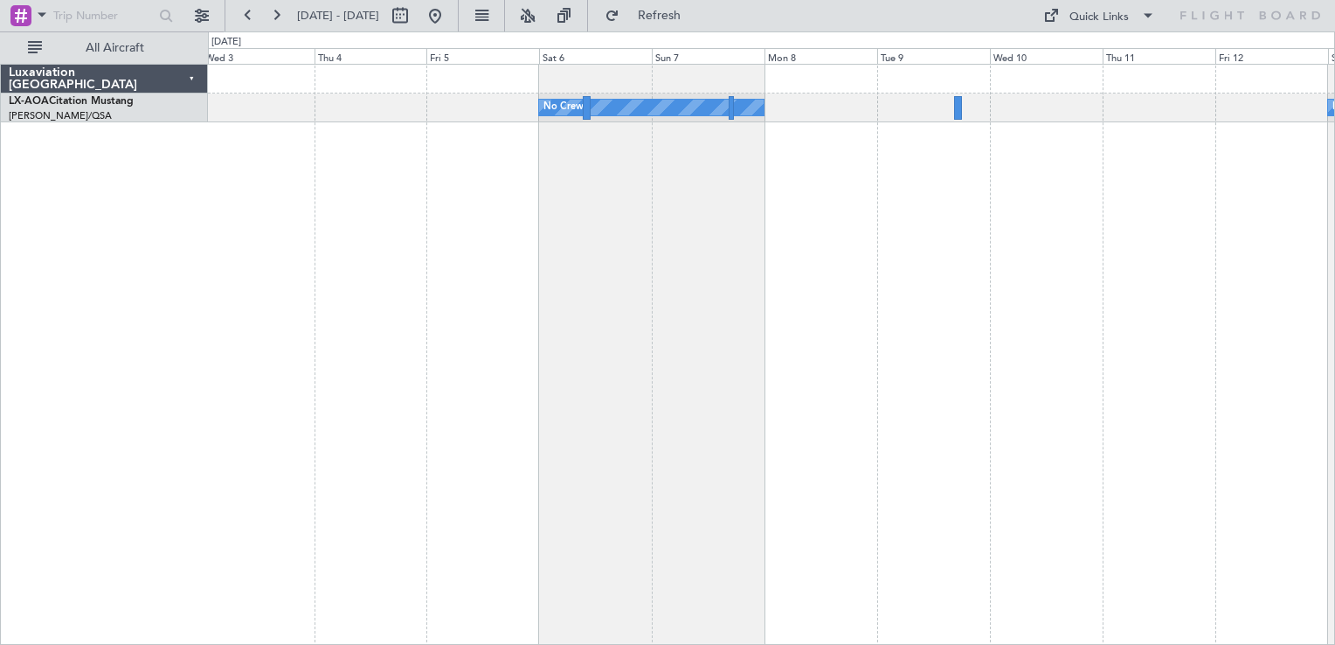
click at [835, 407] on div "No Crew No Crew Sabadell" at bounding box center [771, 354] width 1127 height 581
click at [505, 576] on div "No Crew No Crew Sabadell" at bounding box center [771, 354] width 1127 height 581
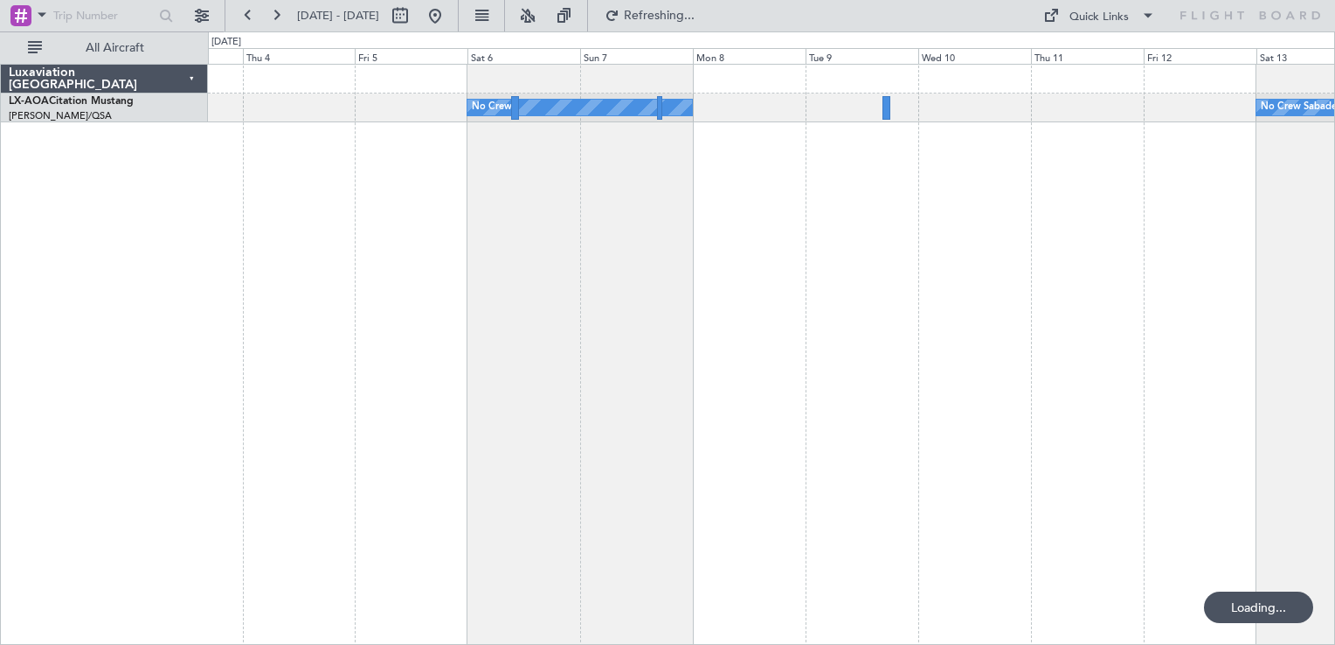
click at [1195, 272] on div "No Crew No Crew Sabadell" at bounding box center [771, 354] width 1127 height 581
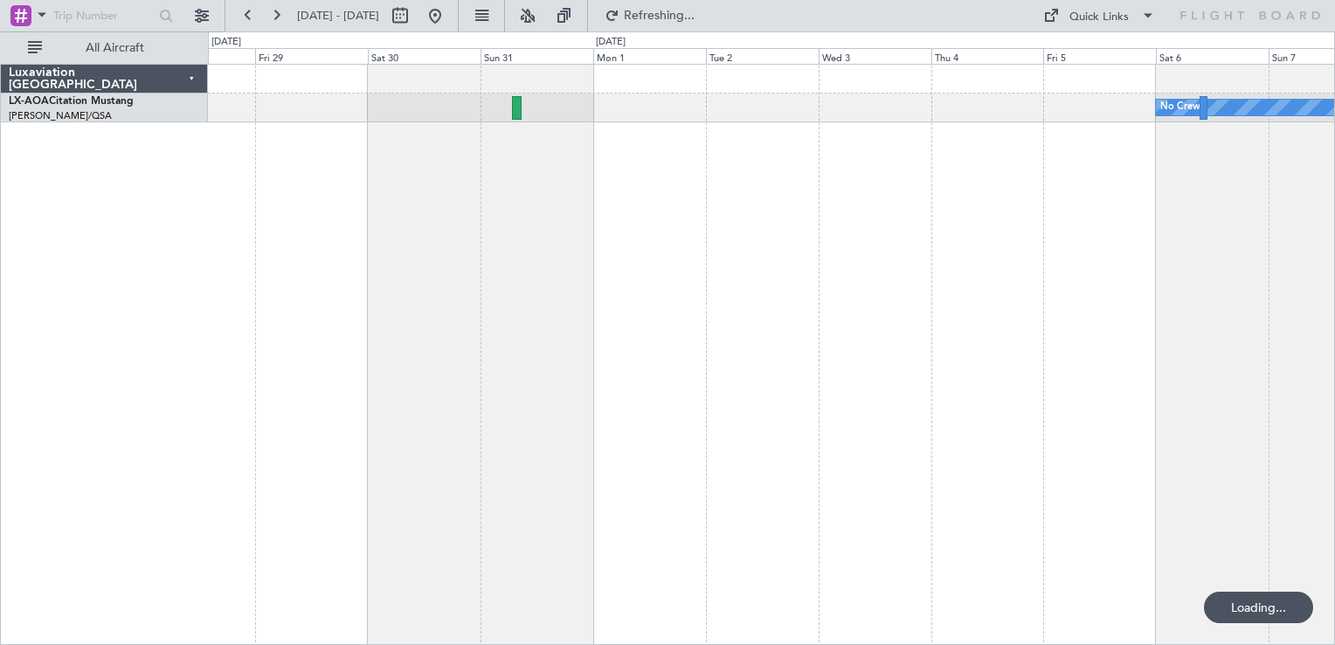
click at [893, 299] on div "No Crew No Crew Sabadell" at bounding box center [771, 354] width 1127 height 581
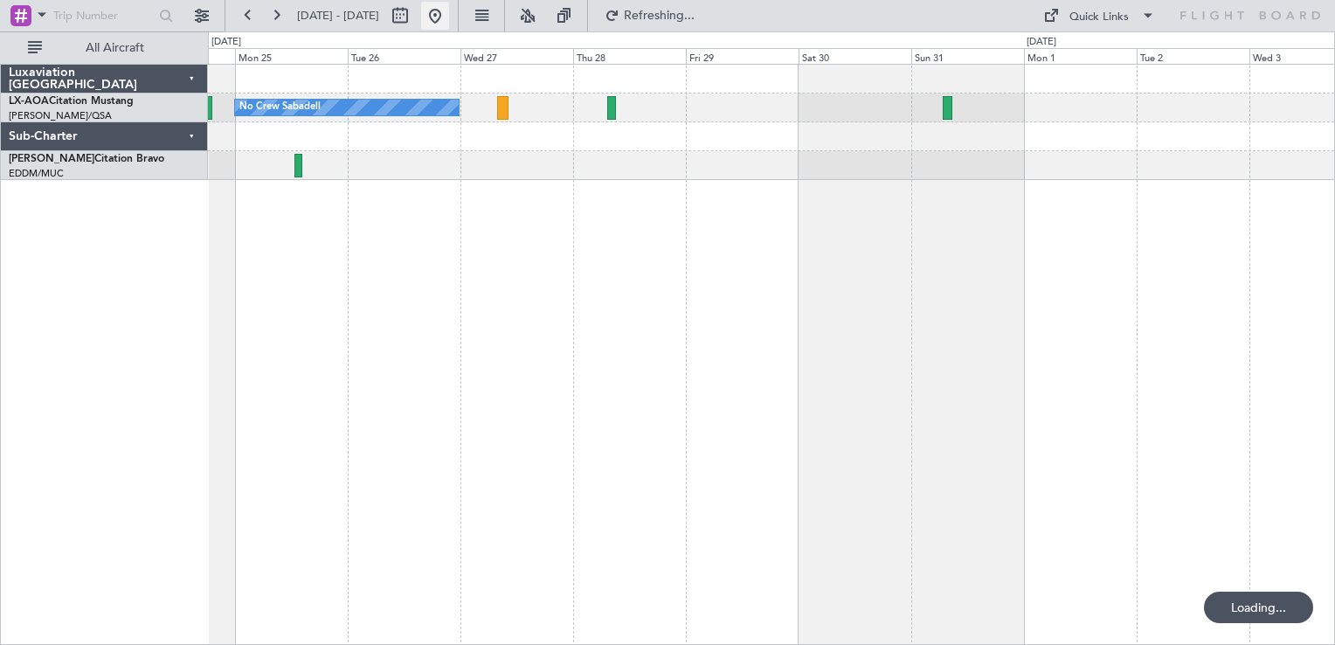
click at [449, 23] on button at bounding box center [435, 16] width 28 height 28
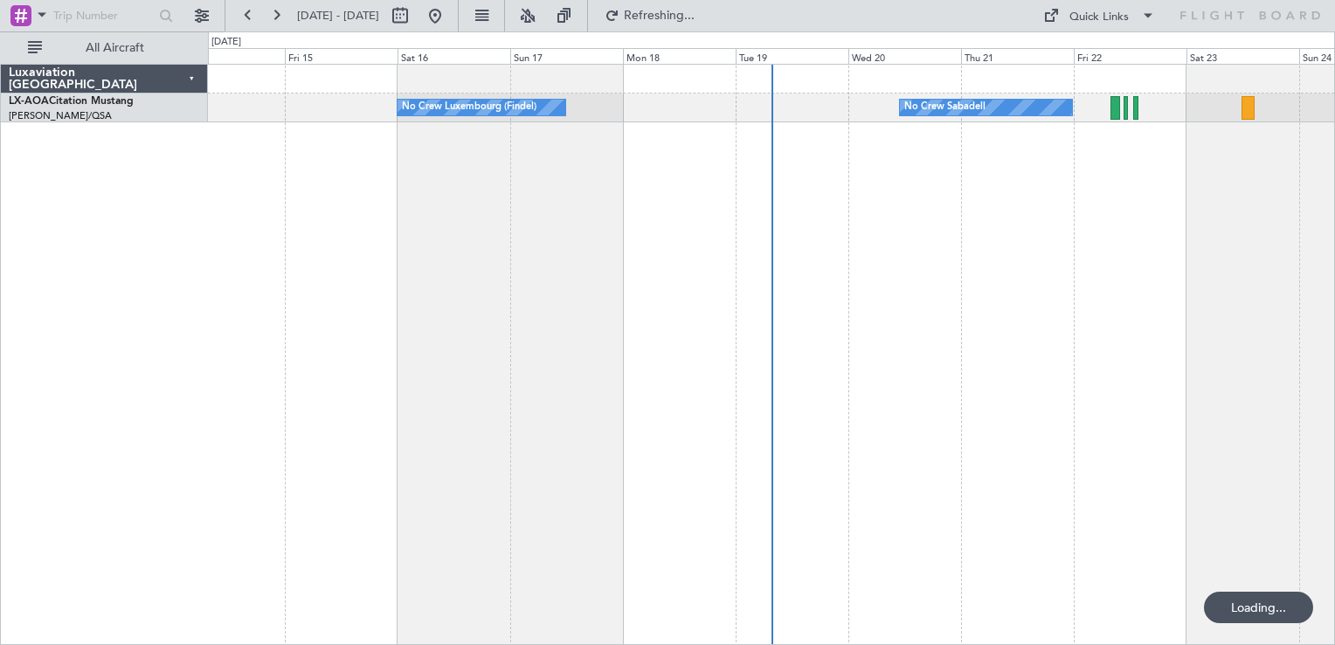
click at [730, 229] on div "No Crew Sabadell No Crew Luxembourg (Findel) No Crew Sabadell" at bounding box center [771, 354] width 1127 height 581
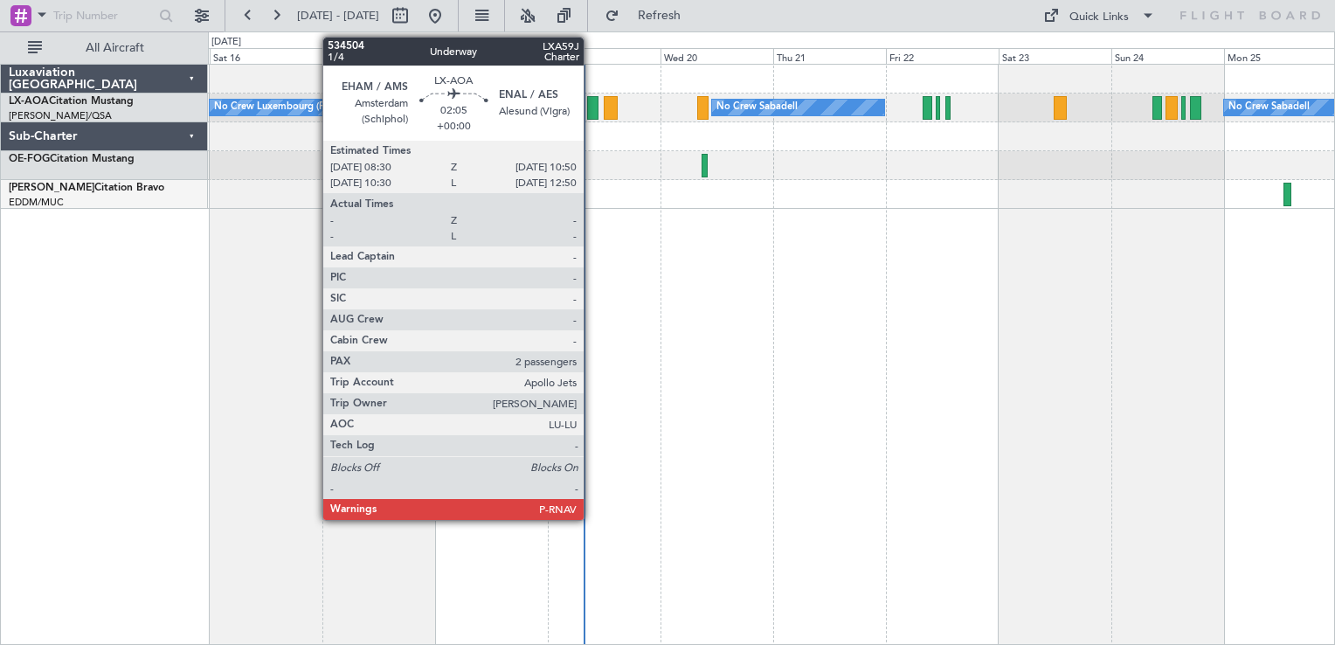
click at [591, 112] on div at bounding box center [592, 108] width 11 height 24
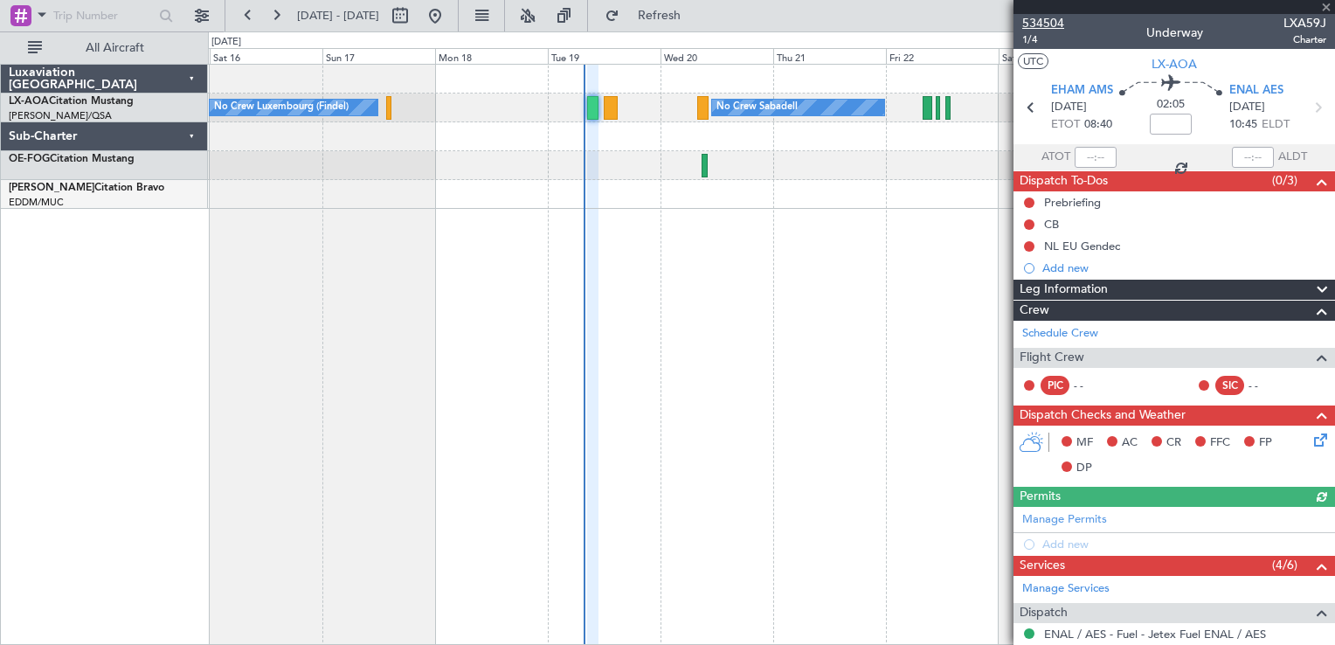
click at [1047, 22] on span "534504" at bounding box center [1043, 23] width 42 height 18
click at [449, 5] on button at bounding box center [435, 16] width 28 height 28
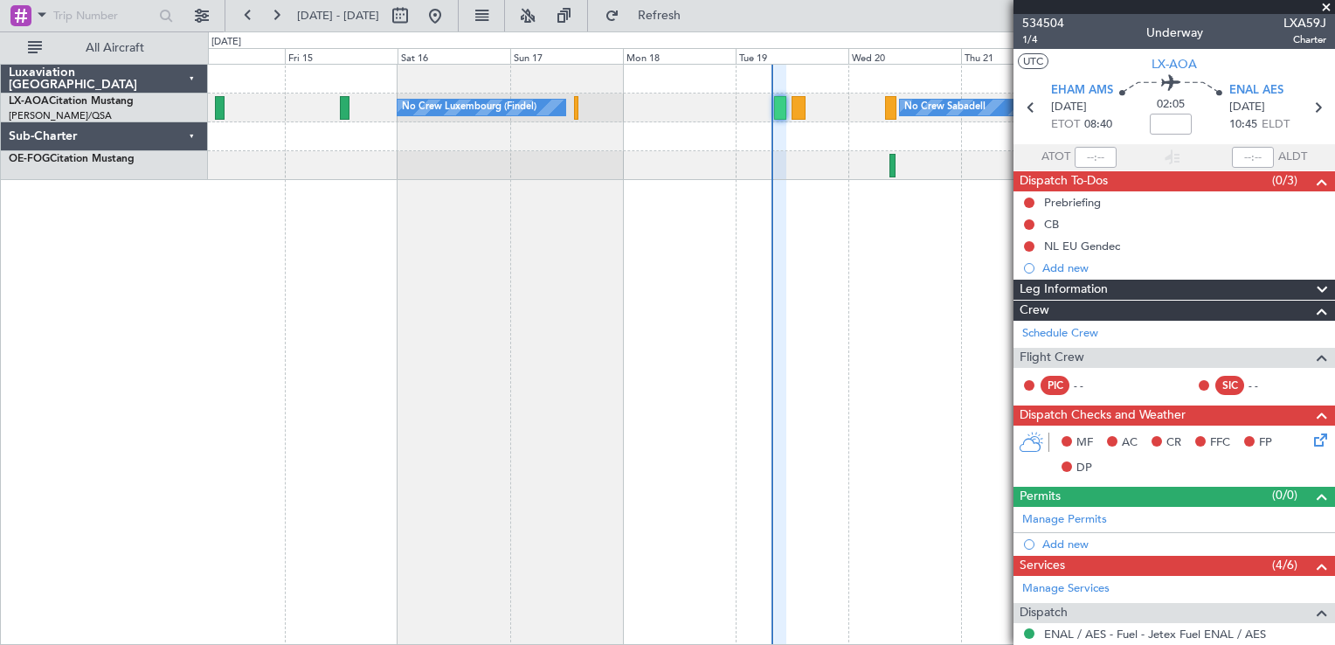
click at [1327, 4] on span at bounding box center [1325, 8] width 17 height 16
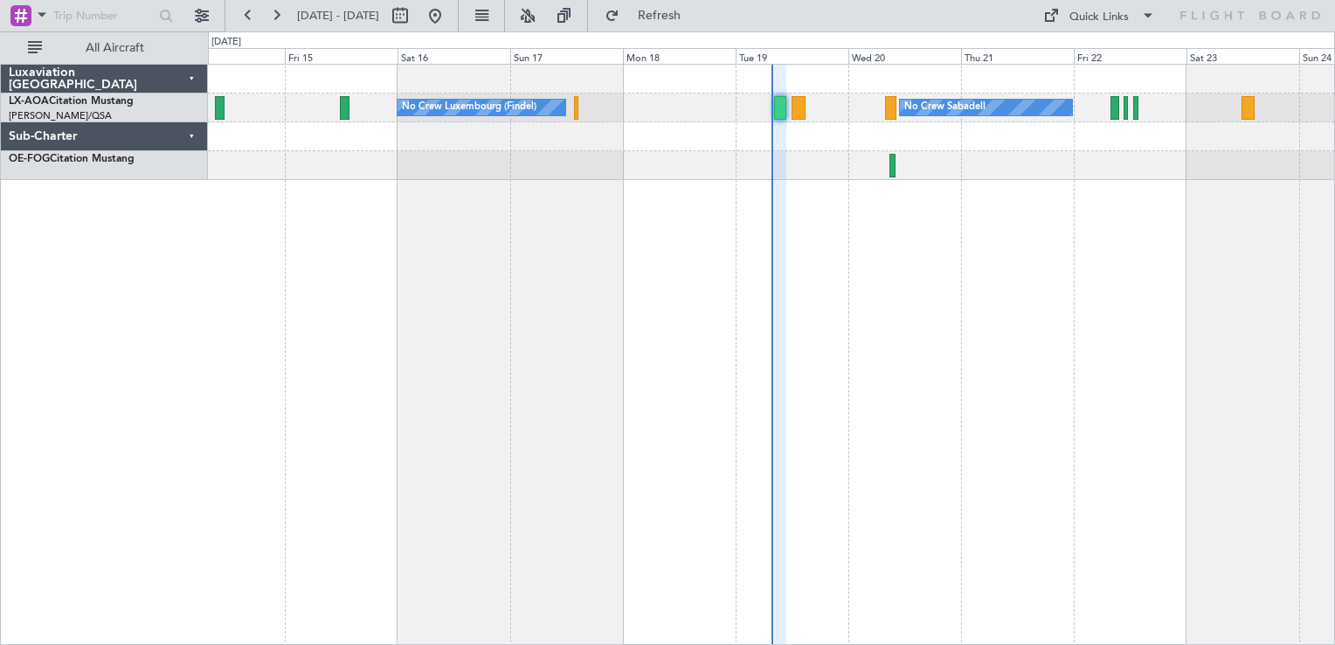
type input "0"
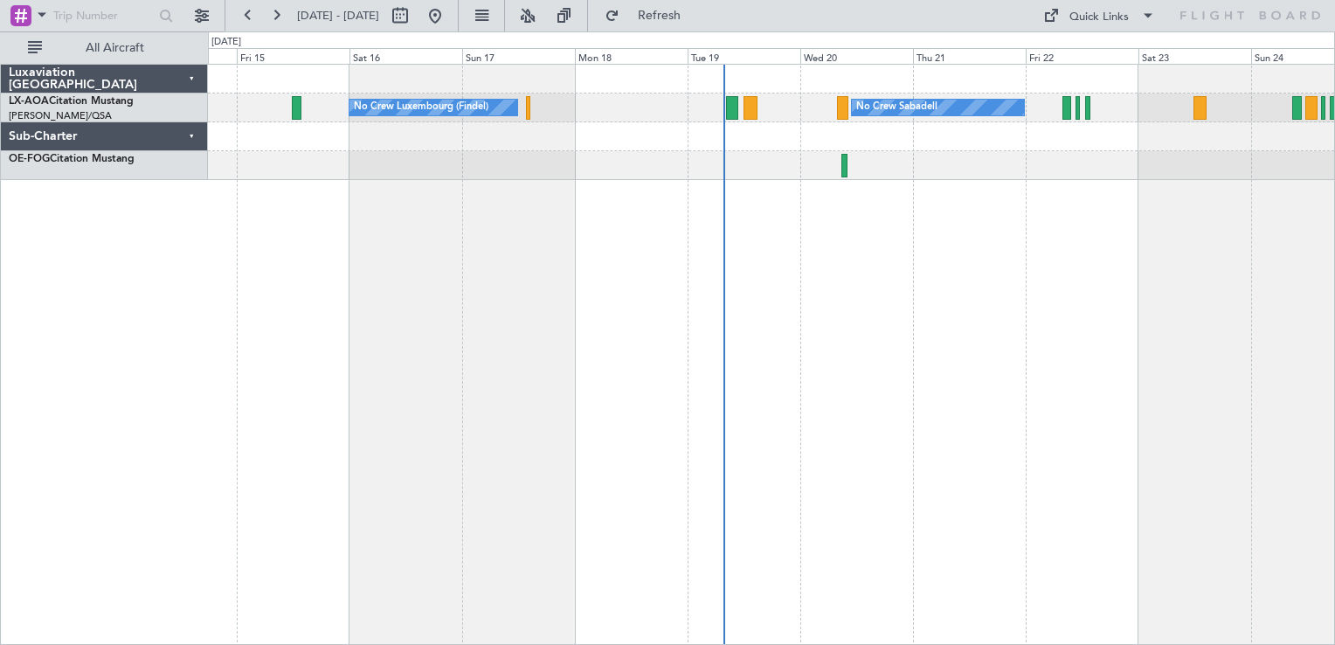
click at [801, 309] on div "No Crew Sabadell No Crew Luxembourg (Findel) No Crew Sabadell" at bounding box center [771, 354] width 1127 height 581
click at [464, 171] on div at bounding box center [771, 165] width 1126 height 29
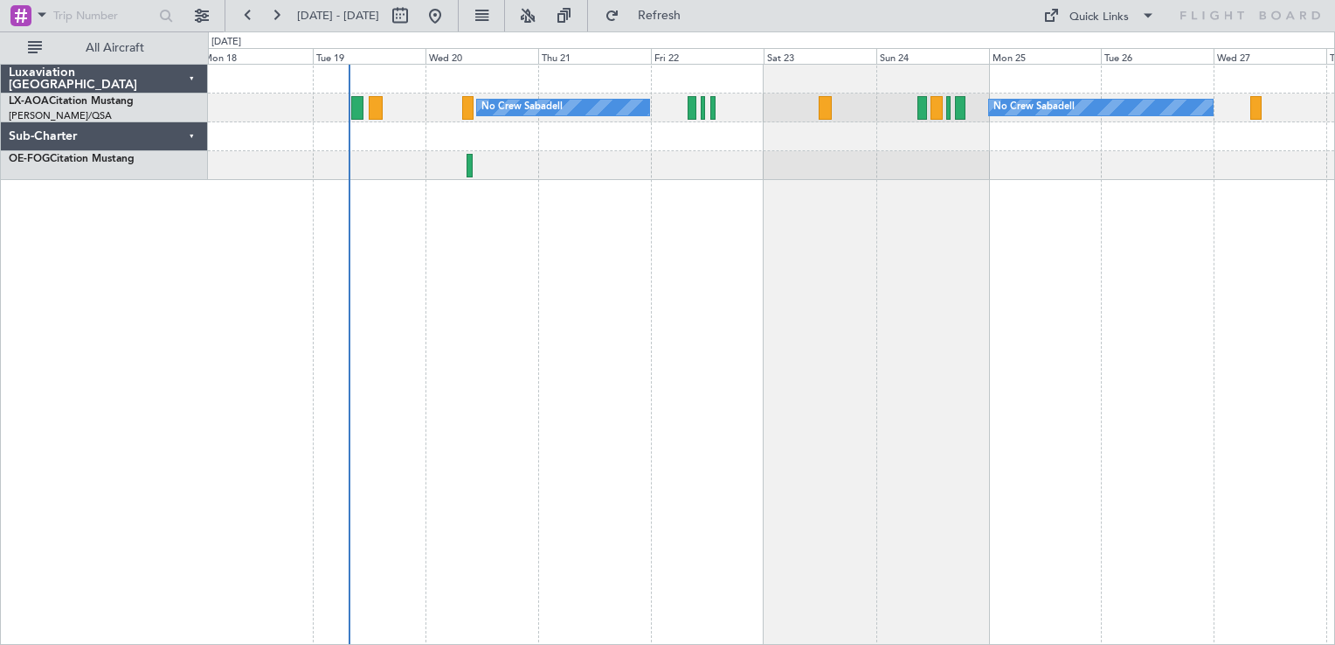
click at [1159, 164] on div at bounding box center [771, 165] width 1126 height 29
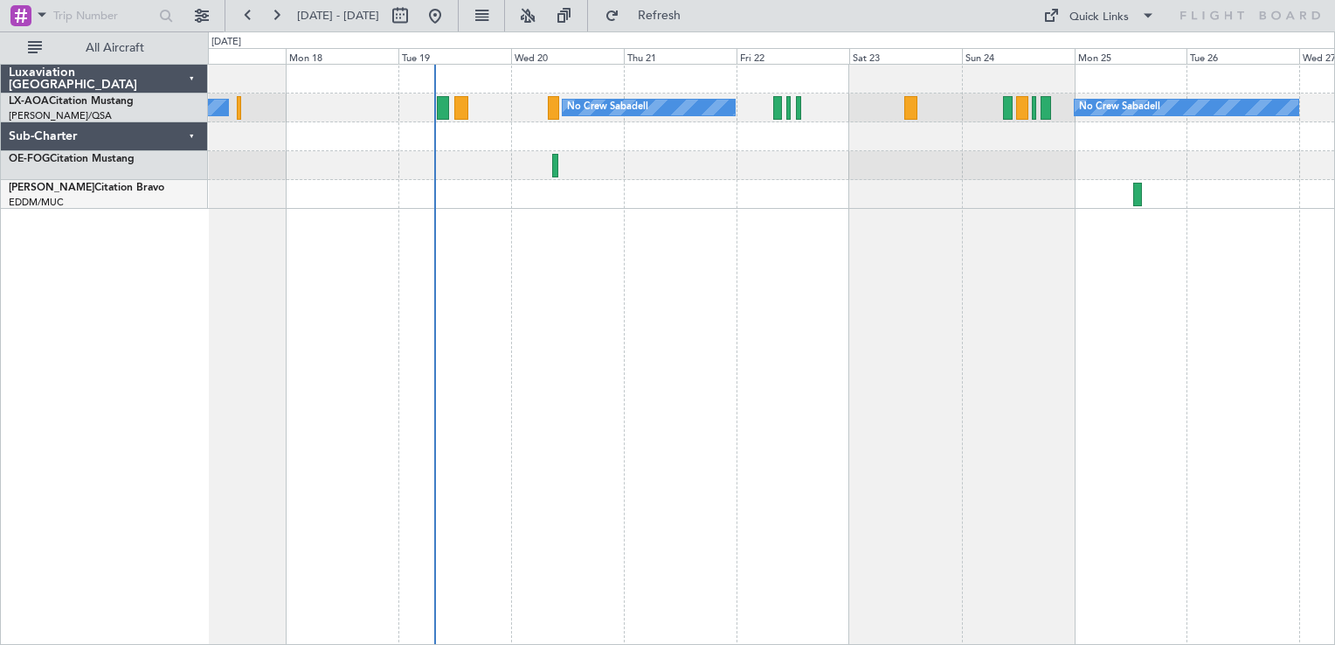
click at [907, 162] on div at bounding box center [771, 165] width 1126 height 29
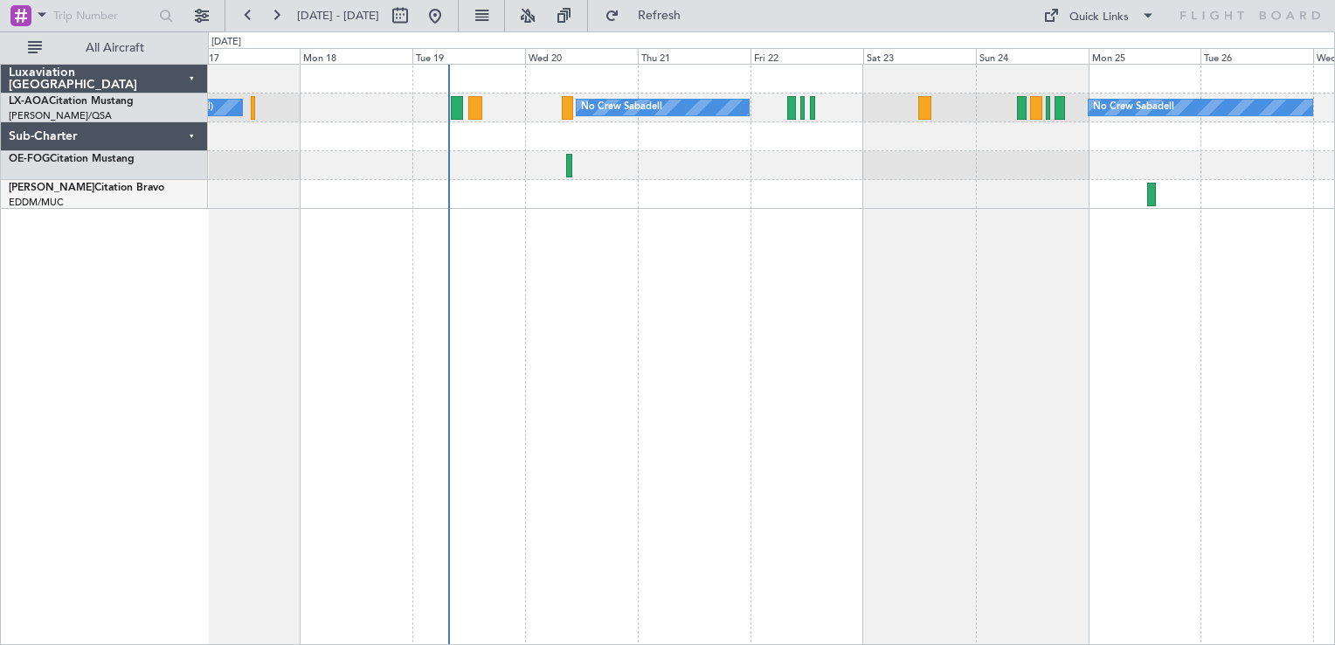
click at [458, 182] on div "No Crew Sabadell No Crew Sabadell No Crew Luxembourg (Findel)" at bounding box center [771, 137] width 1126 height 144
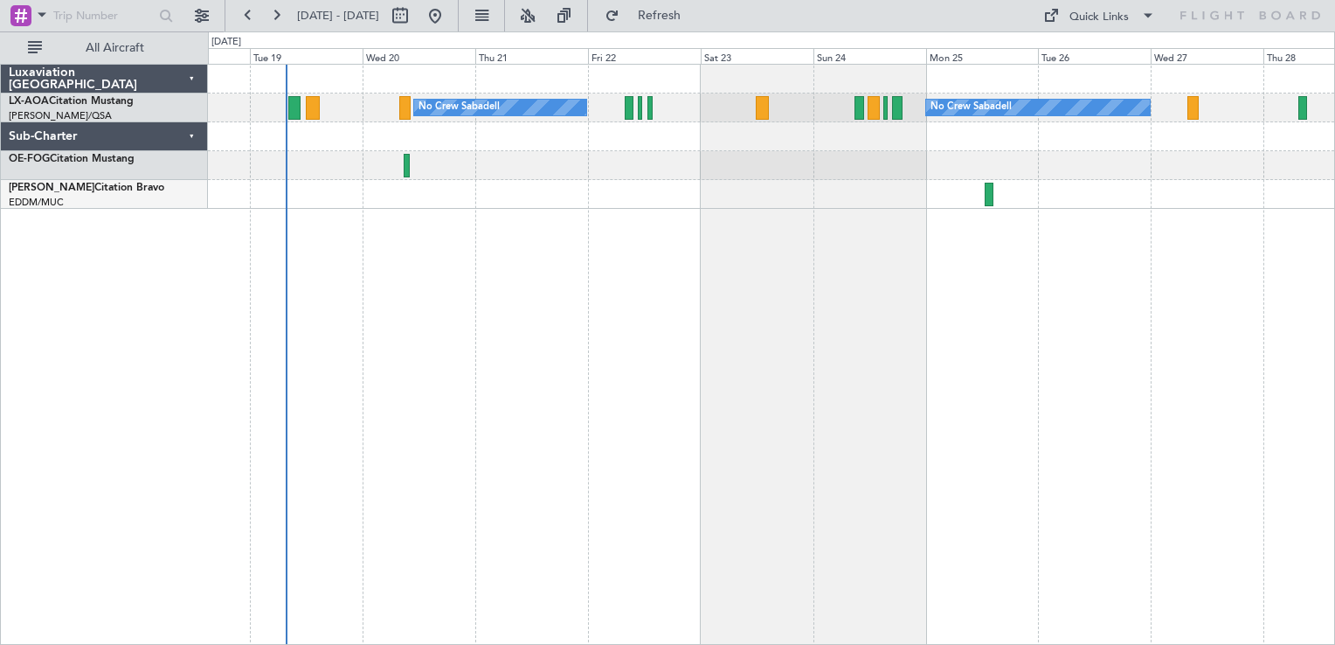
click at [911, 170] on div "No Crew Sabadell No Crew Sabadell No Crew Luxembourg (Findel)" at bounding box center [771, 137] width 1126 height 144
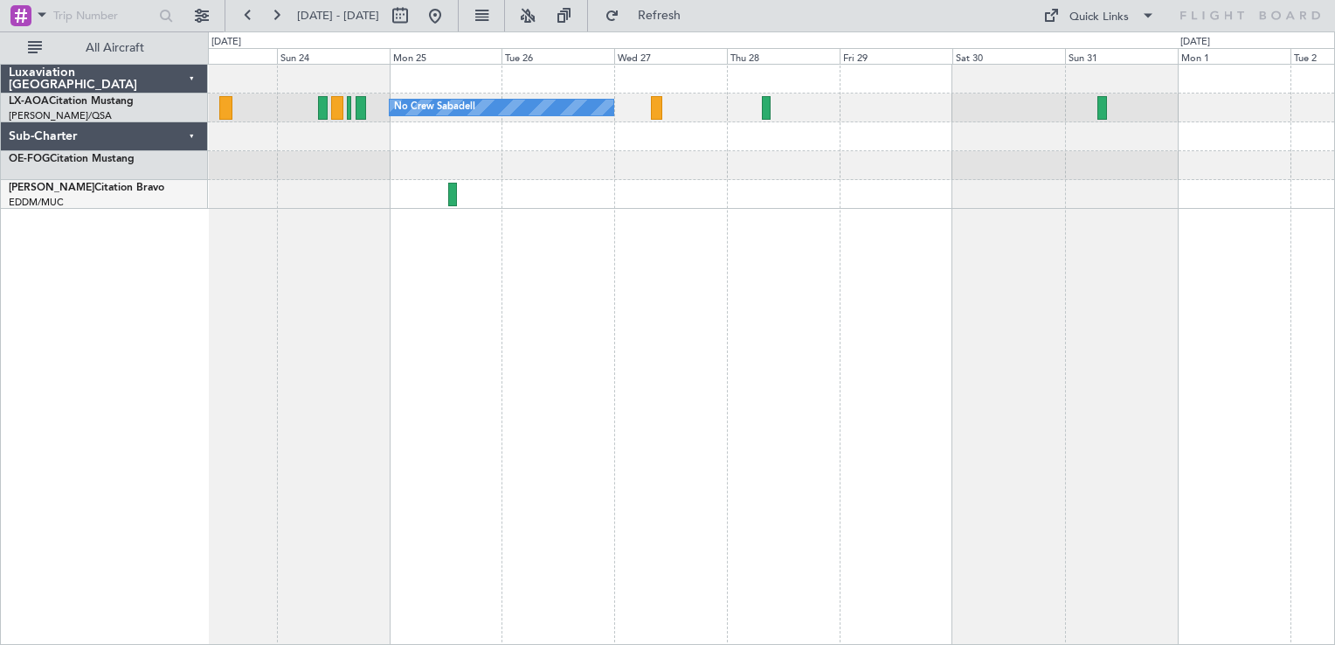
click at [751, 135] on div at bounding box center [771, 136] width 1126 height 29
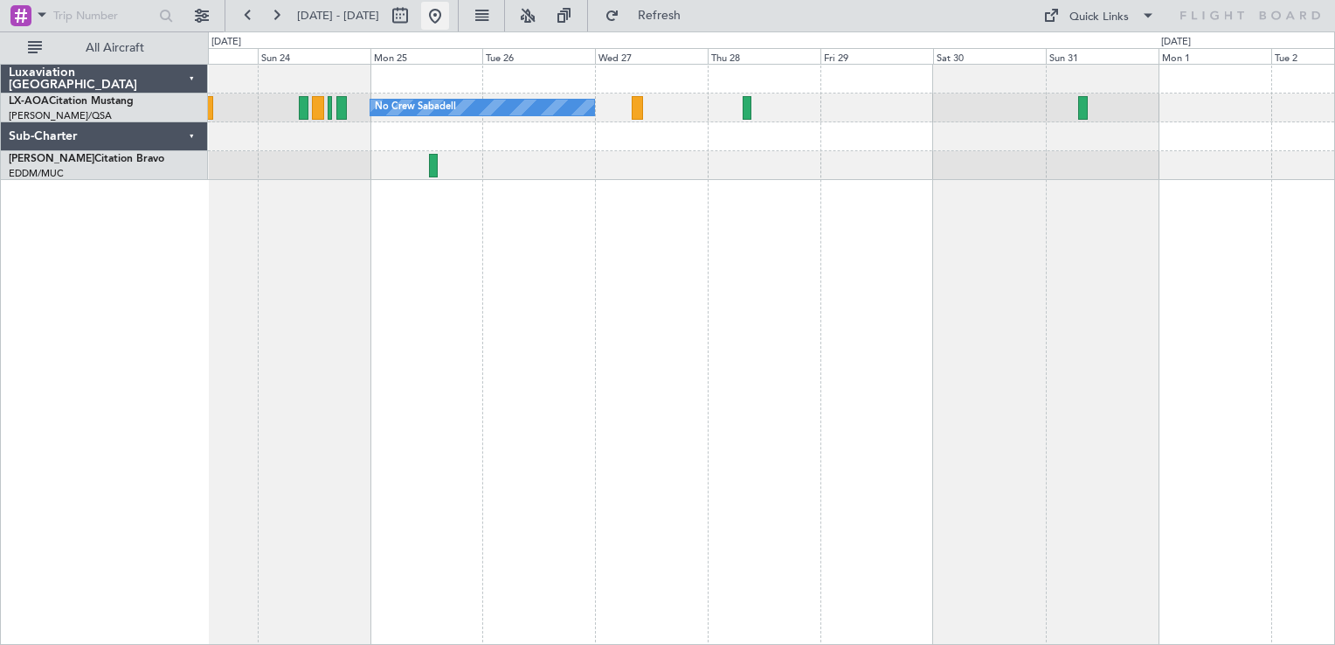
click at [449, 12] on button at bounding box center [435, 16] width 28 height 28
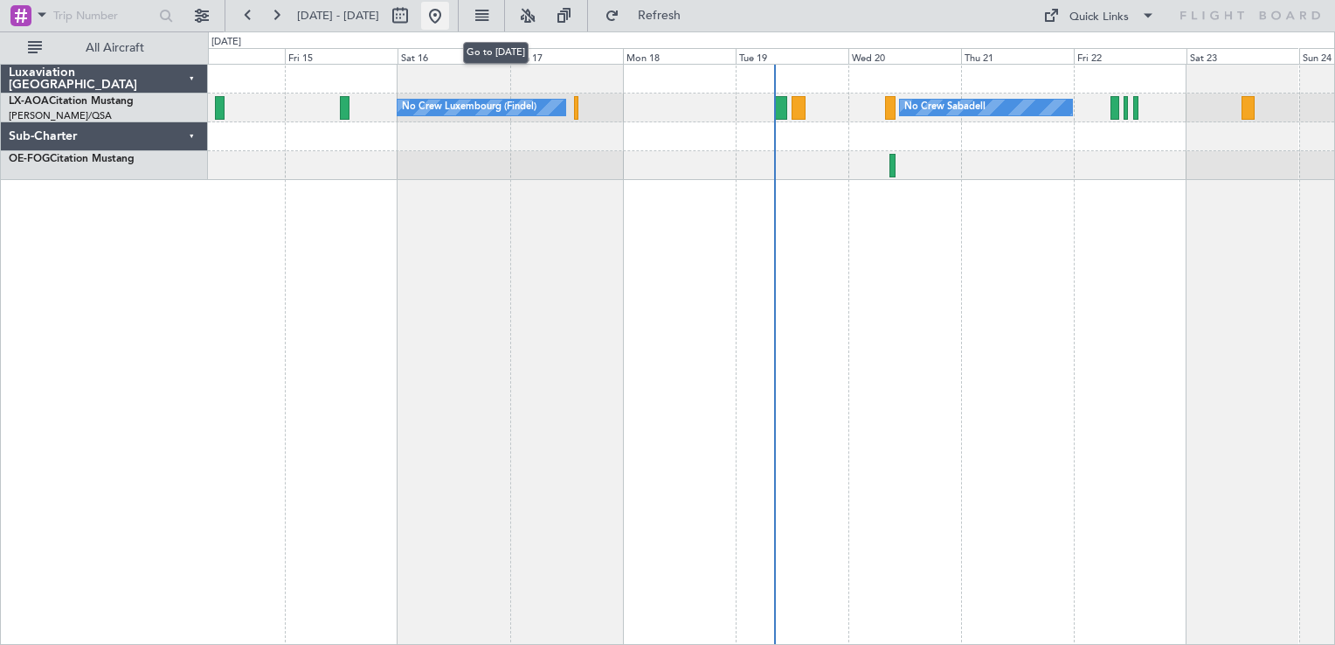
drag, startPoint x: 489, startPoint y: 17, endPoint x: 489, endPoint y: 3, distance: 14.0
click at [449, 13] on button at bounding box center [435, 16] width 28 height 28
